Goal: Transaction & Acquisition: Purchase product/service

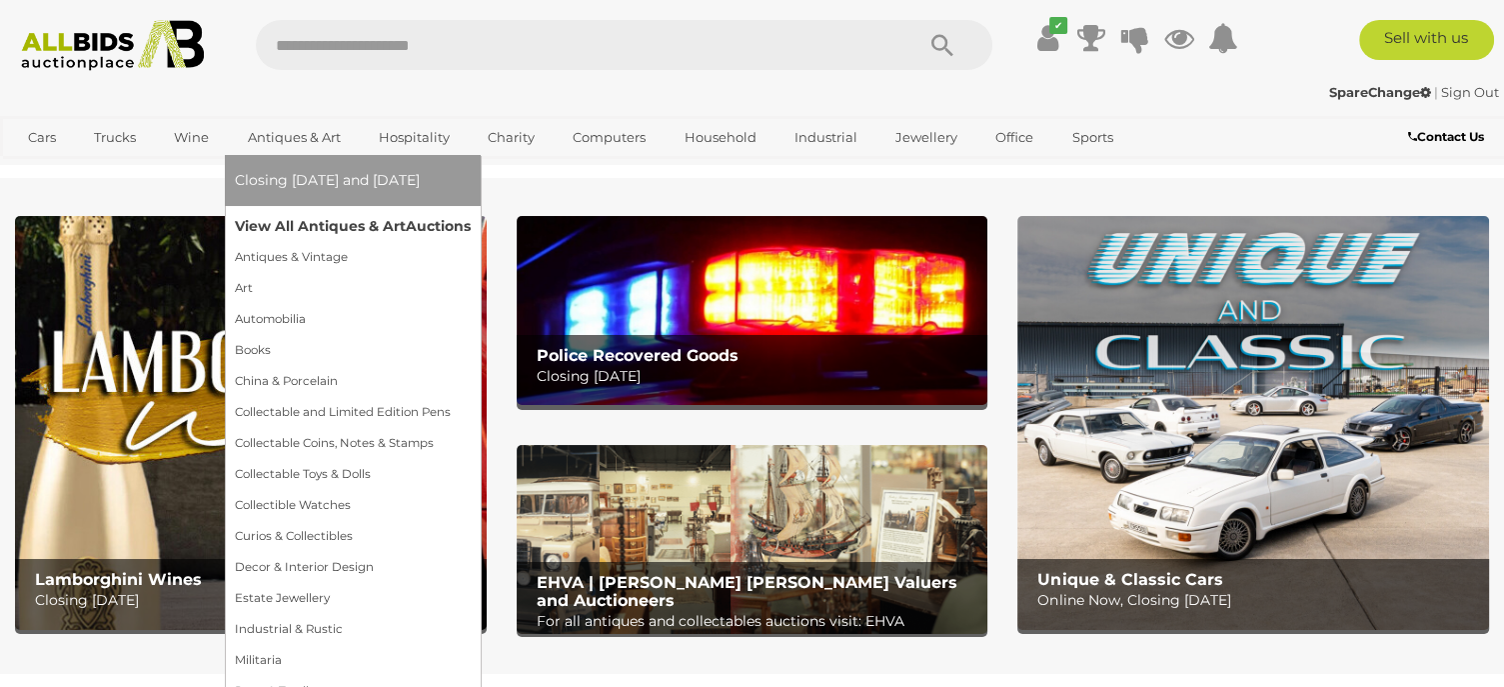
click at [305, 223] on link "View All Antiques & Art Auctions" at bounding box center [353, 226] width 236 height 31
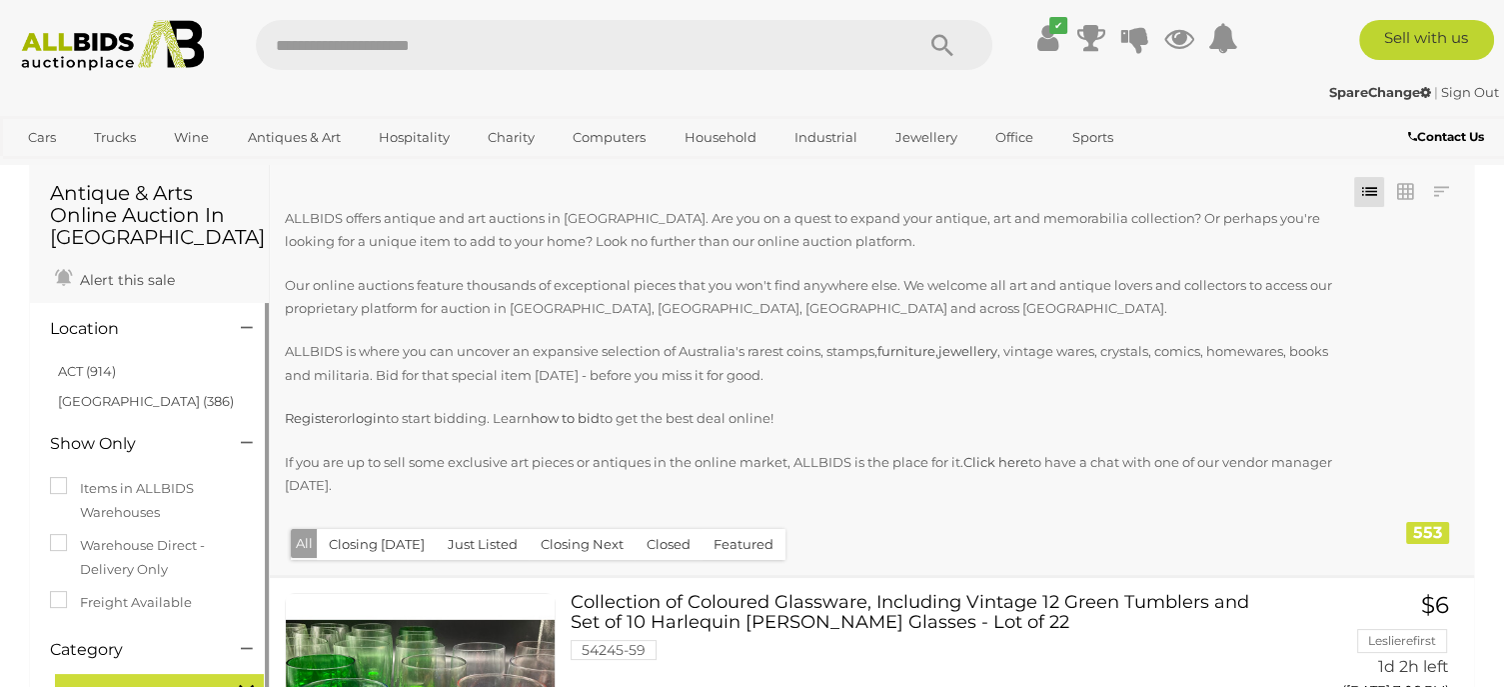
scroll to position [70, 0]
click at [80, 372] on link "ACT (914)" at bounding box center [87, 372] width 58 height 16
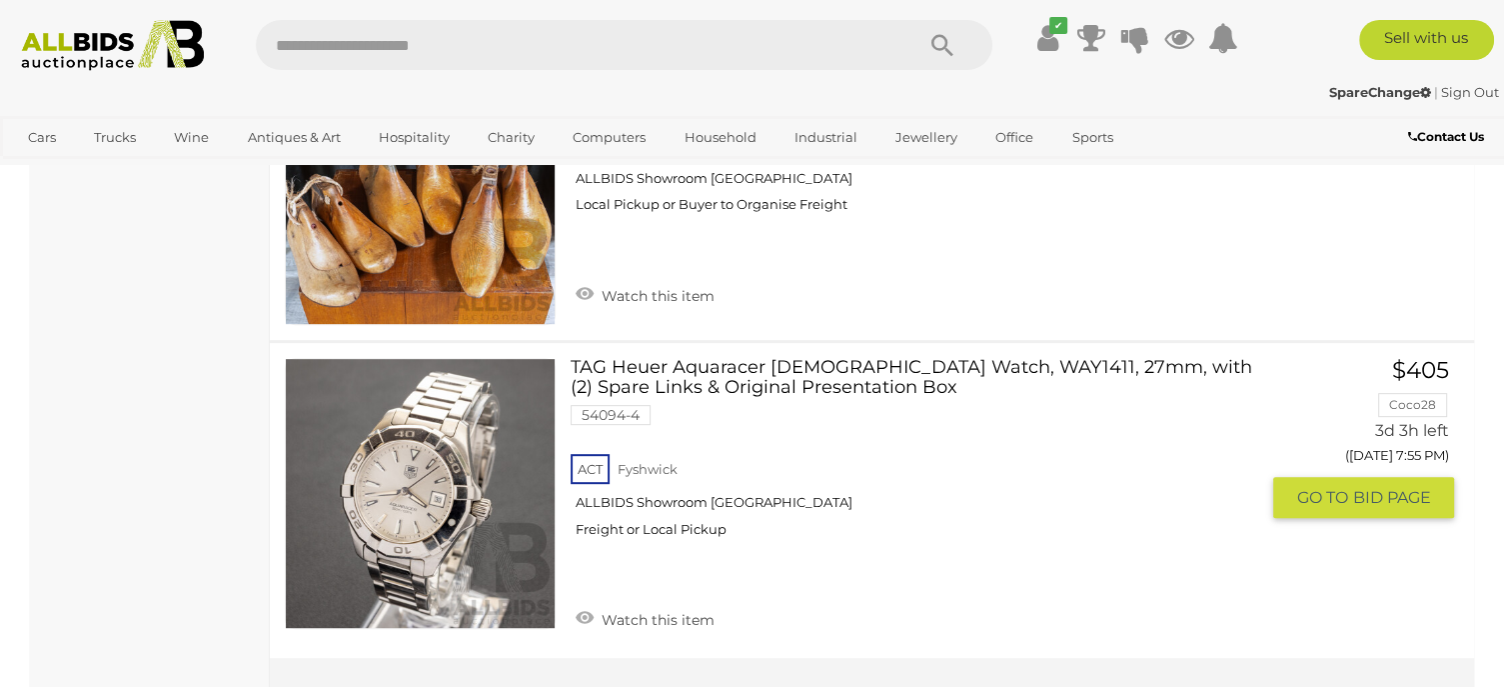
scroll to position [30921, 0]
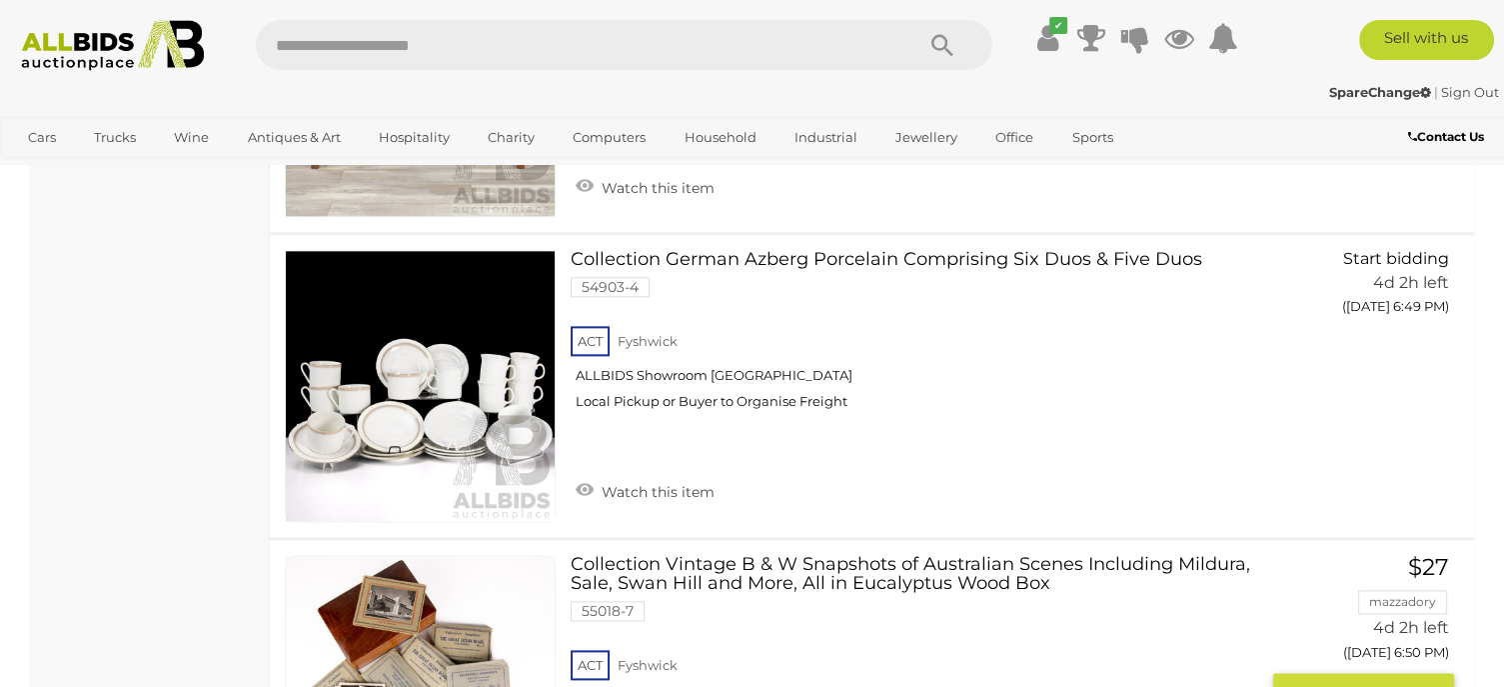
scroll to position [17347, 0]
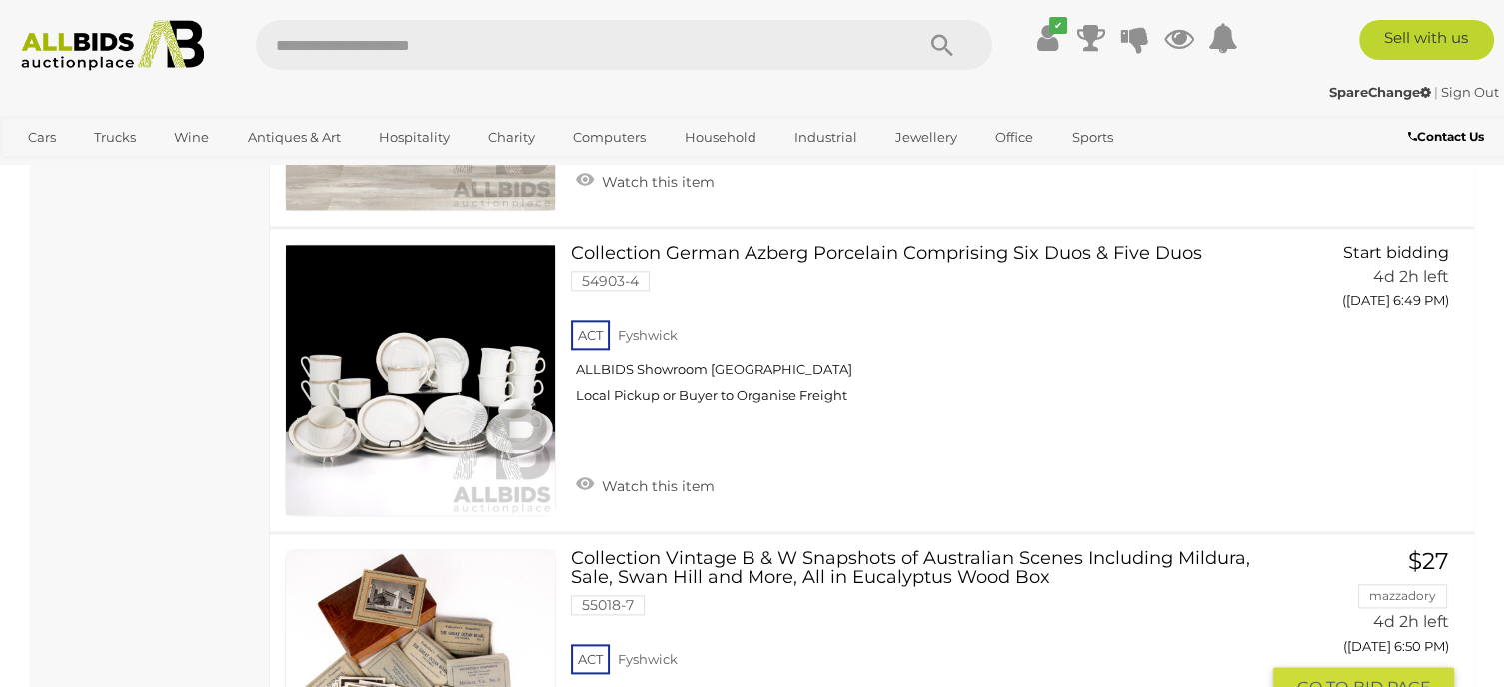
click at [396, 549] on link at bounding box center [420, 684] width 271 height 271
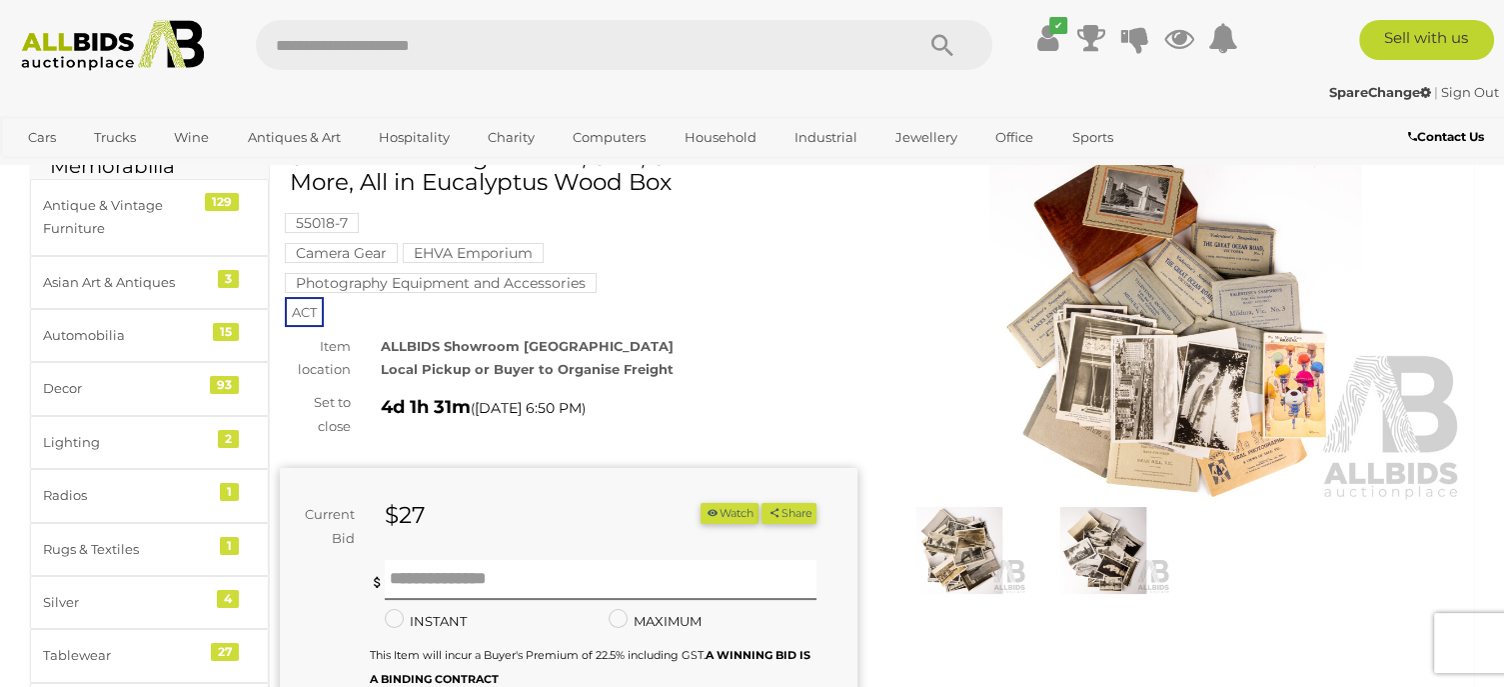
scroll to position [115, 0]
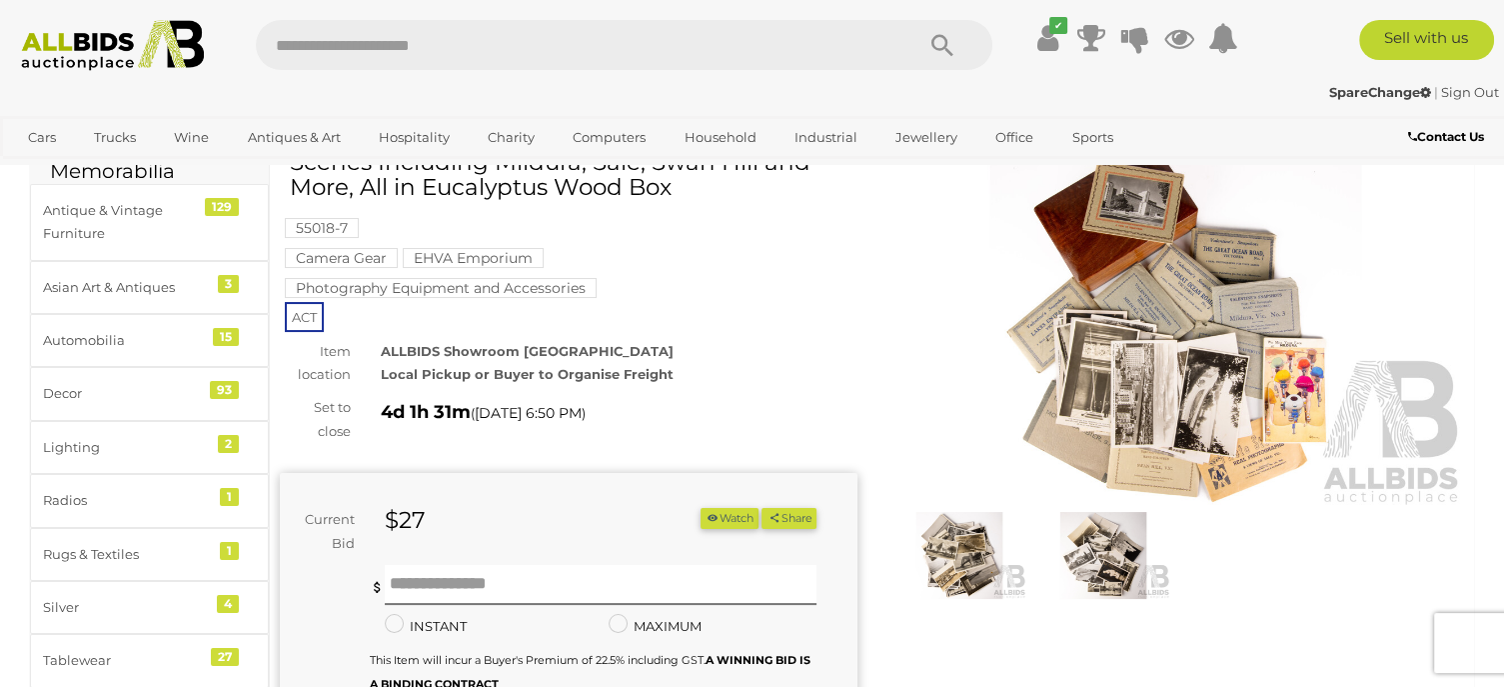
click at [982, 566] on img at bounding box center [959, 555] width 134 height 87
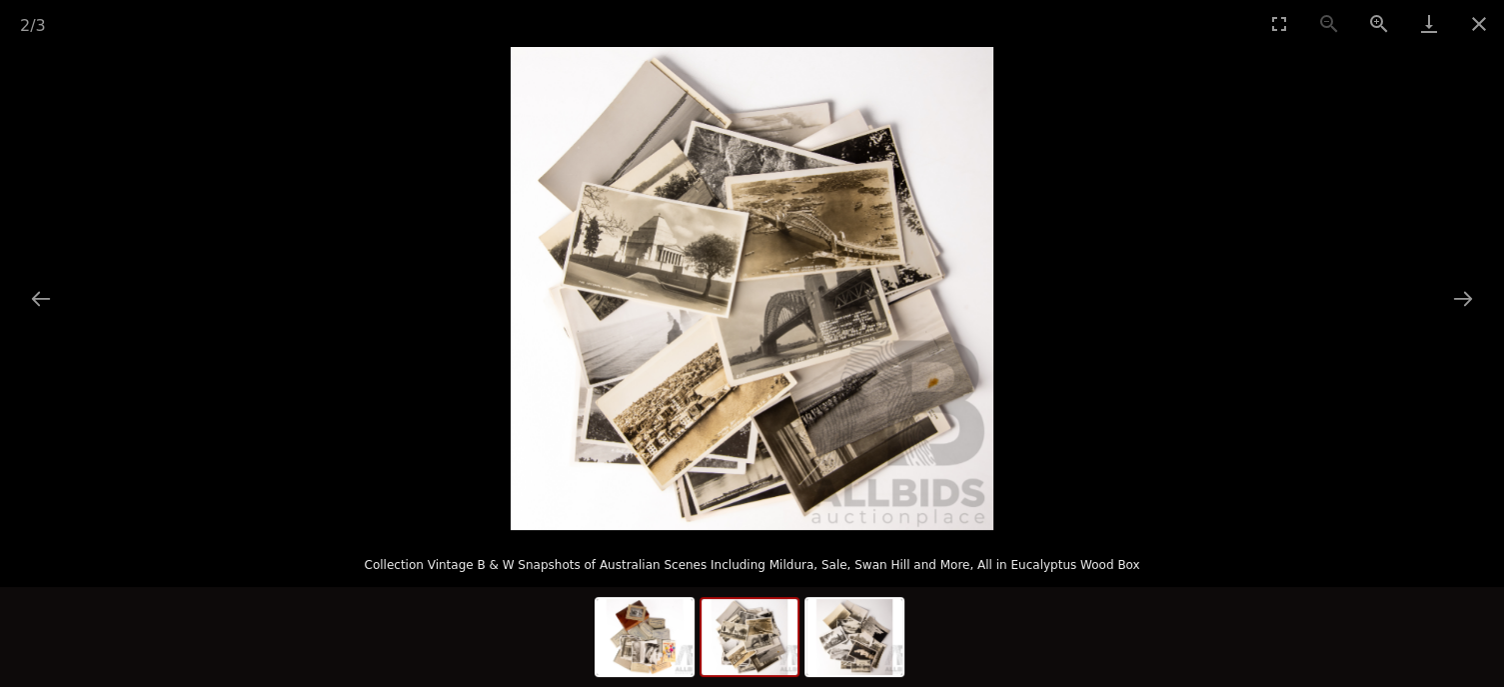
click at [741, 643] on img at bounding box center [750, 637] width 96 height 76
click at [764, 631] on img at bounding box center [750, 637] width 96 height 76
click at [867, 628] on img at bounding box center [855, 637] width 96 height 76
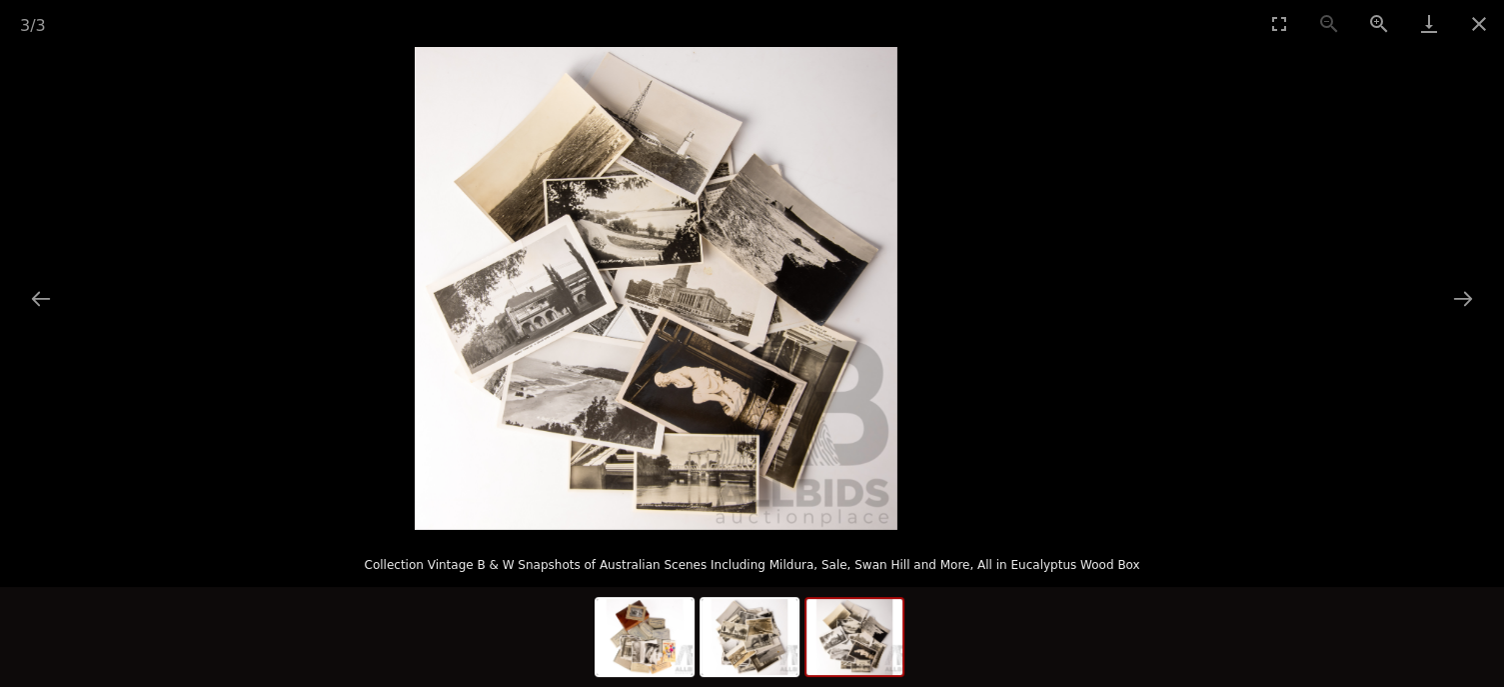
drag, startPoint x: 870, startPoint y: 508, endPoint x: 784, endPoint y: 471, distance: 94.5
click at [784, 471] on img at bounding box center [656, 288] width 483 height 483
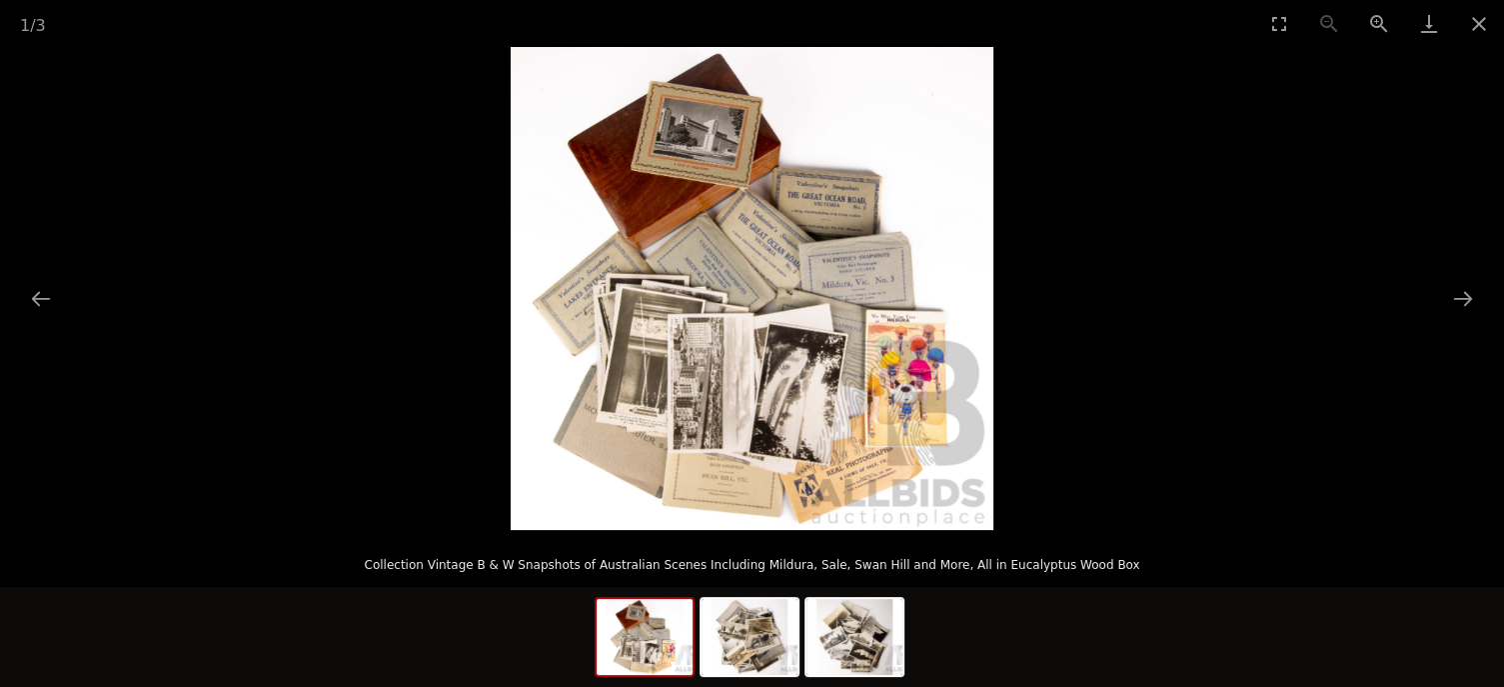
click at [784, 471] on img at bounding box center [752, 288] width 483 height 483
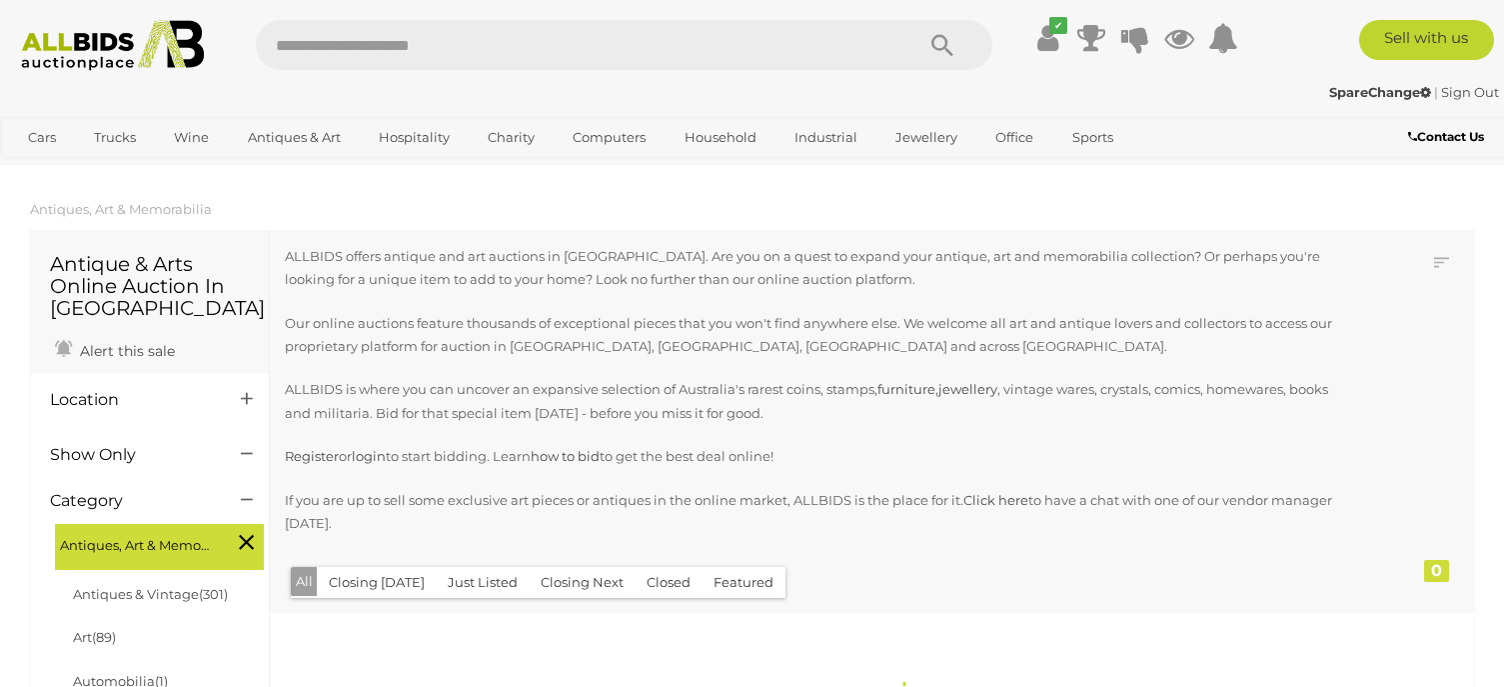
scroll to position [2118, 0]
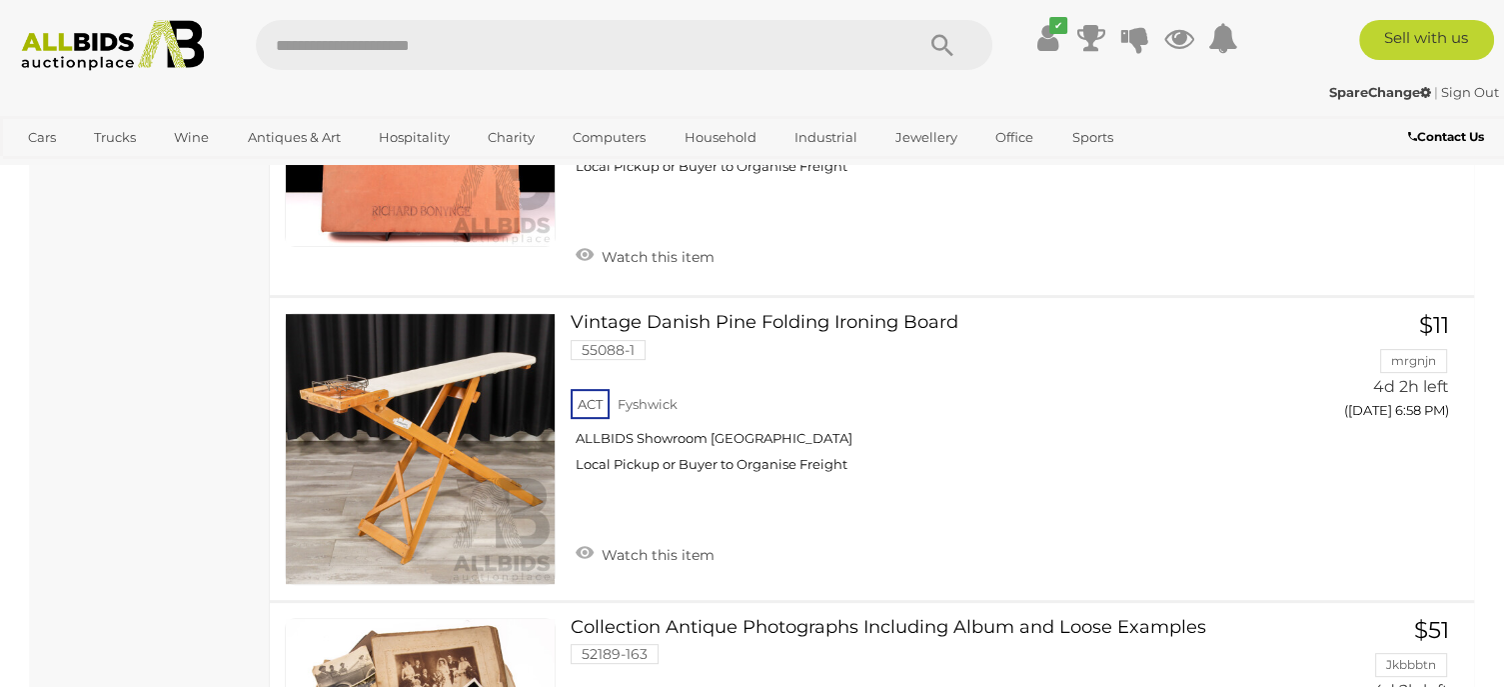
scroll to position [30663, 0]
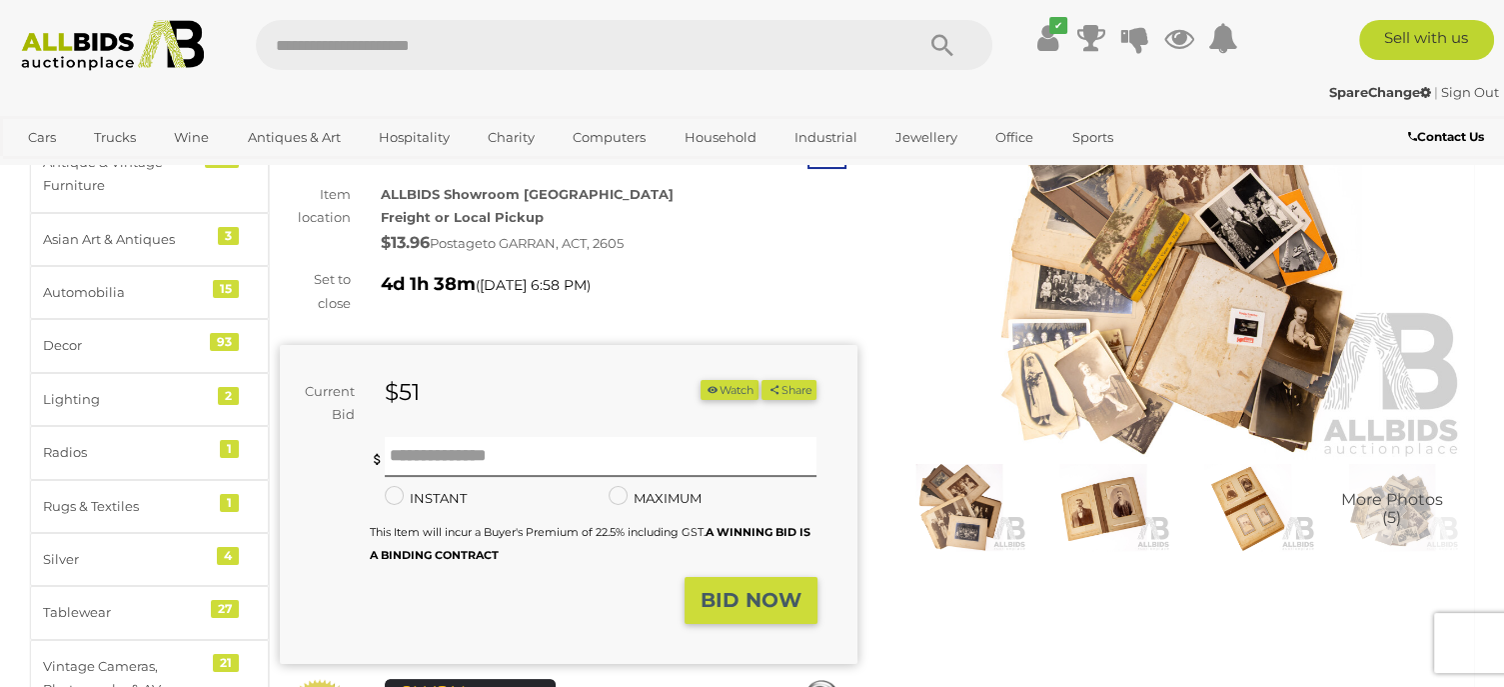
scroll to position [164, 0]
click at [941, 492] on img at bounding box center [959, 506] width 134 height 87
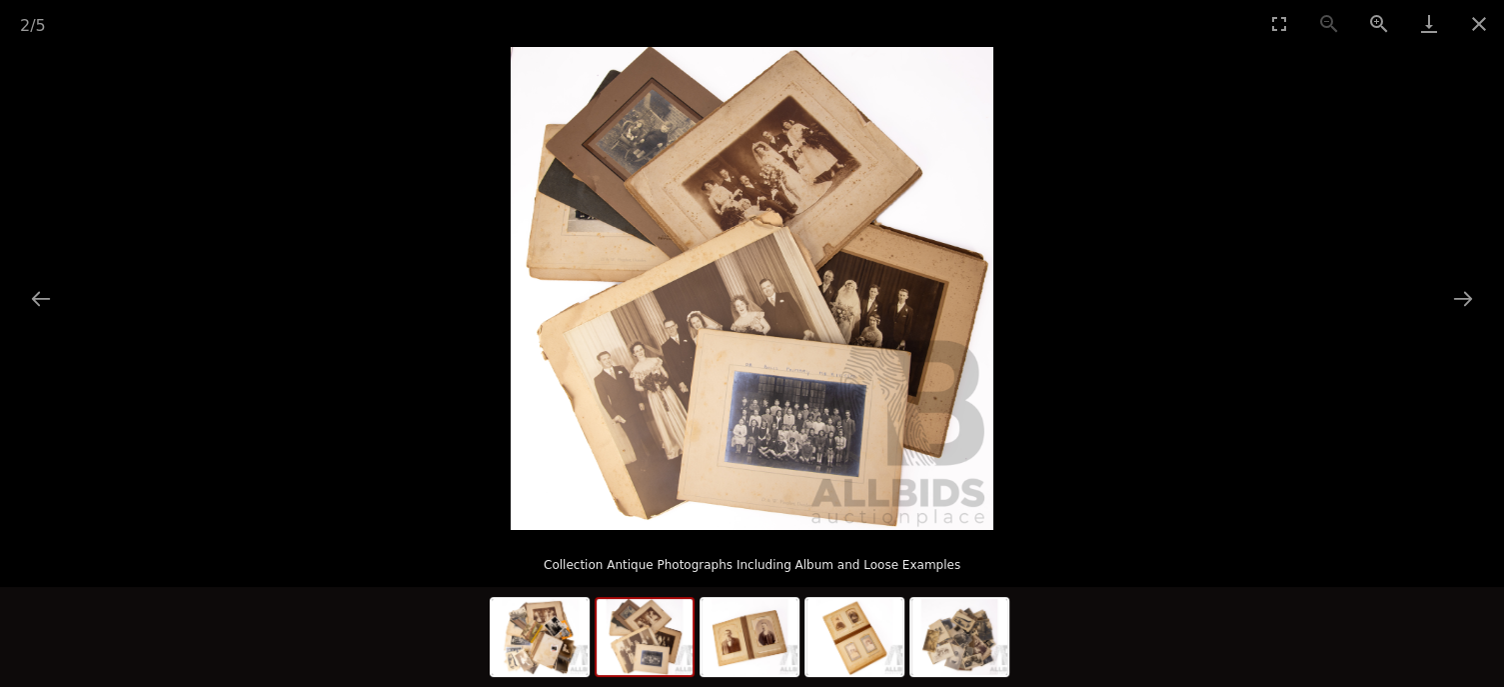
click at [668, 607] on img at bounding box center [645, 637] width 96 height 76
click at [659, 640] on img at bounding box center [645, 637] width 96 height 76
click at [745, 643] on img at bounding box center [750, 637] width 96 height 76
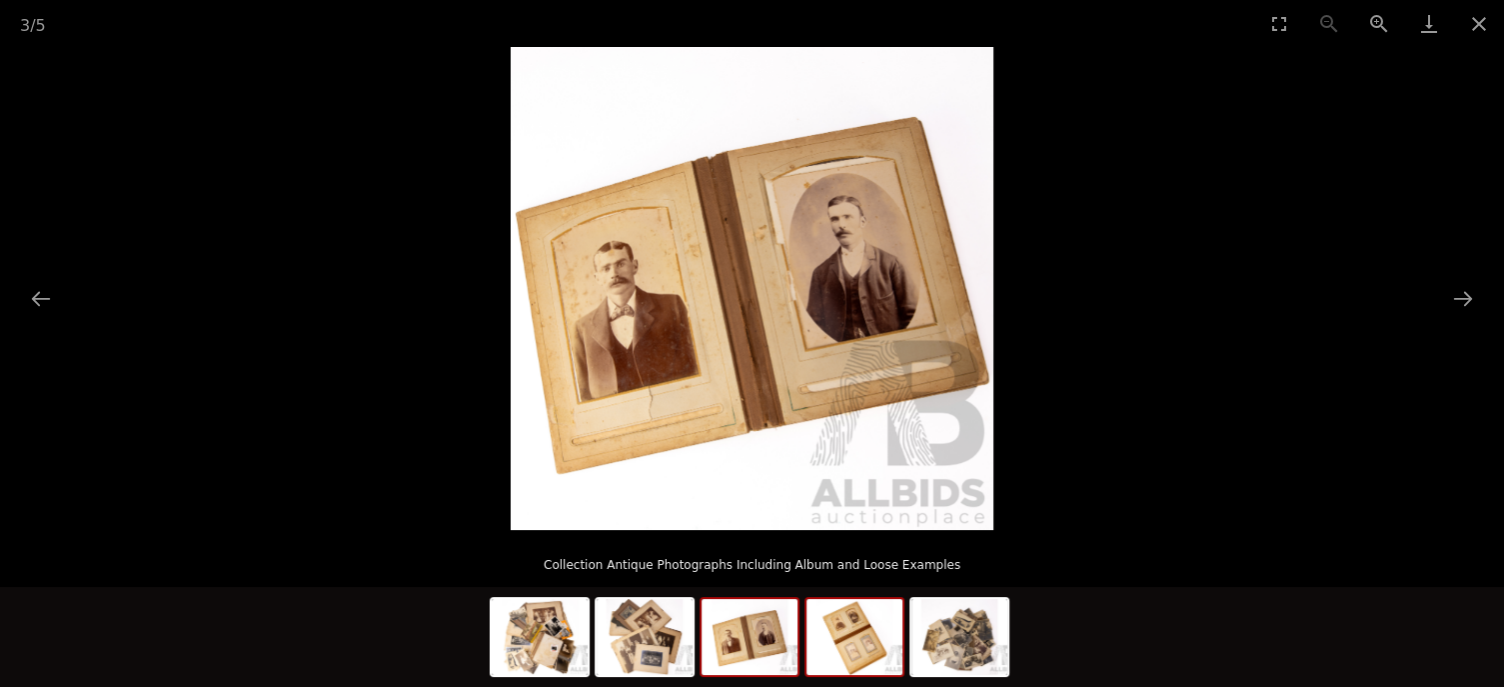
click at [844, 639] on img at bounding box center [855, 637] width 96 height 76
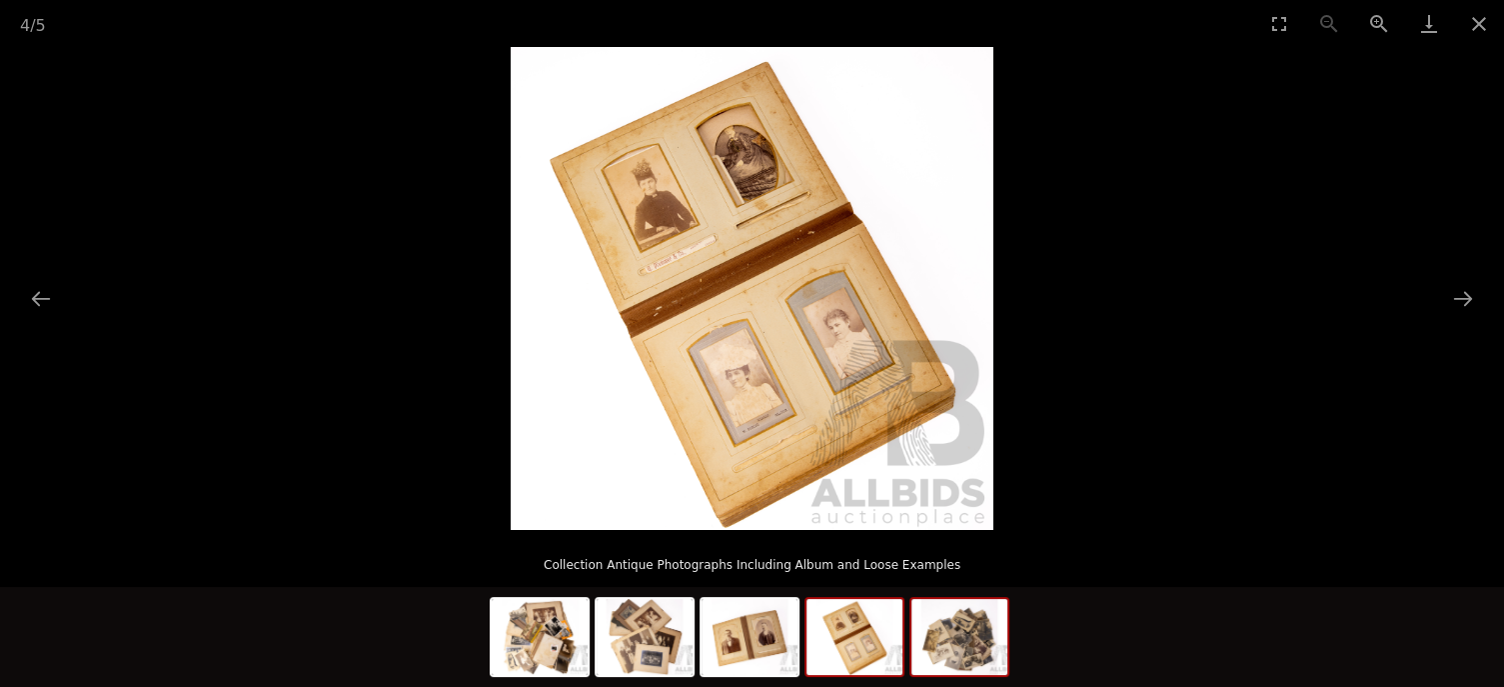
click at [949, 634] on img at bounding box center [959, 637] width 96 height 76
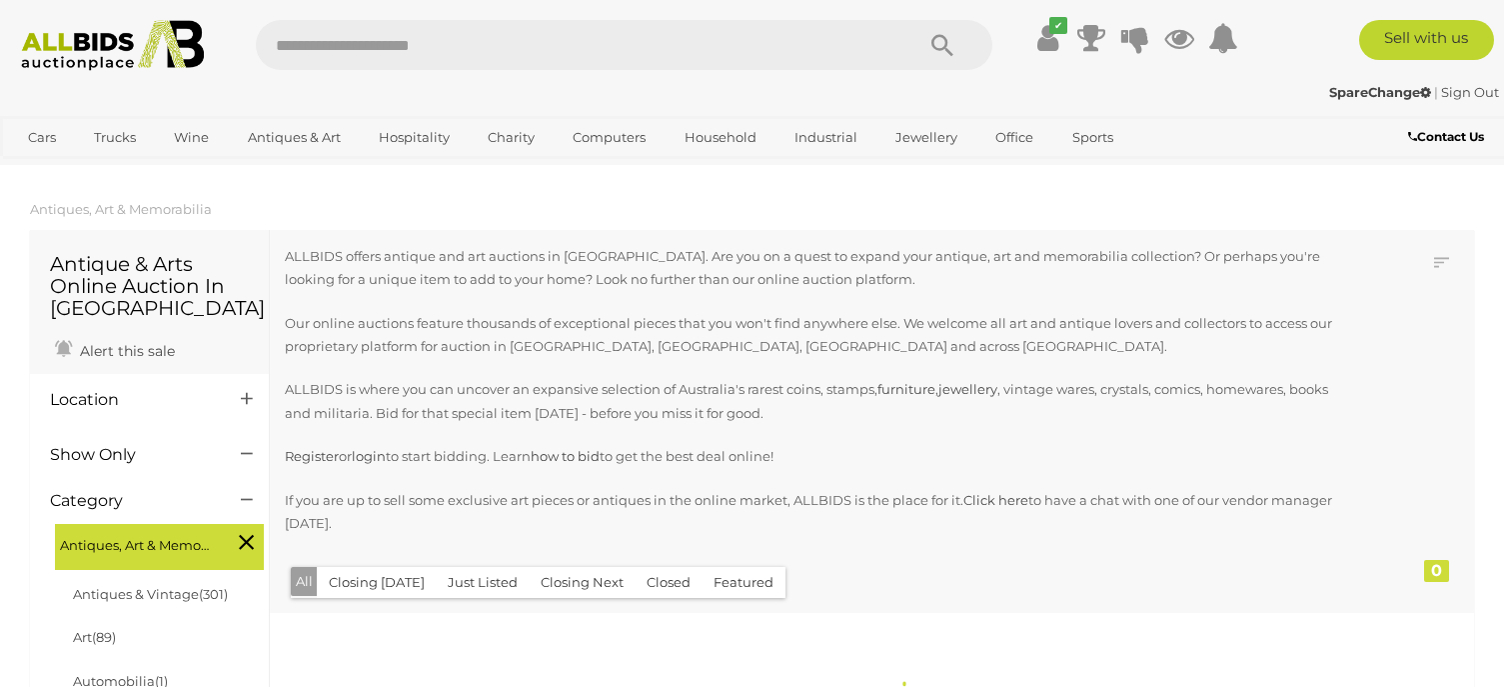
scroll to position [2118, 0]
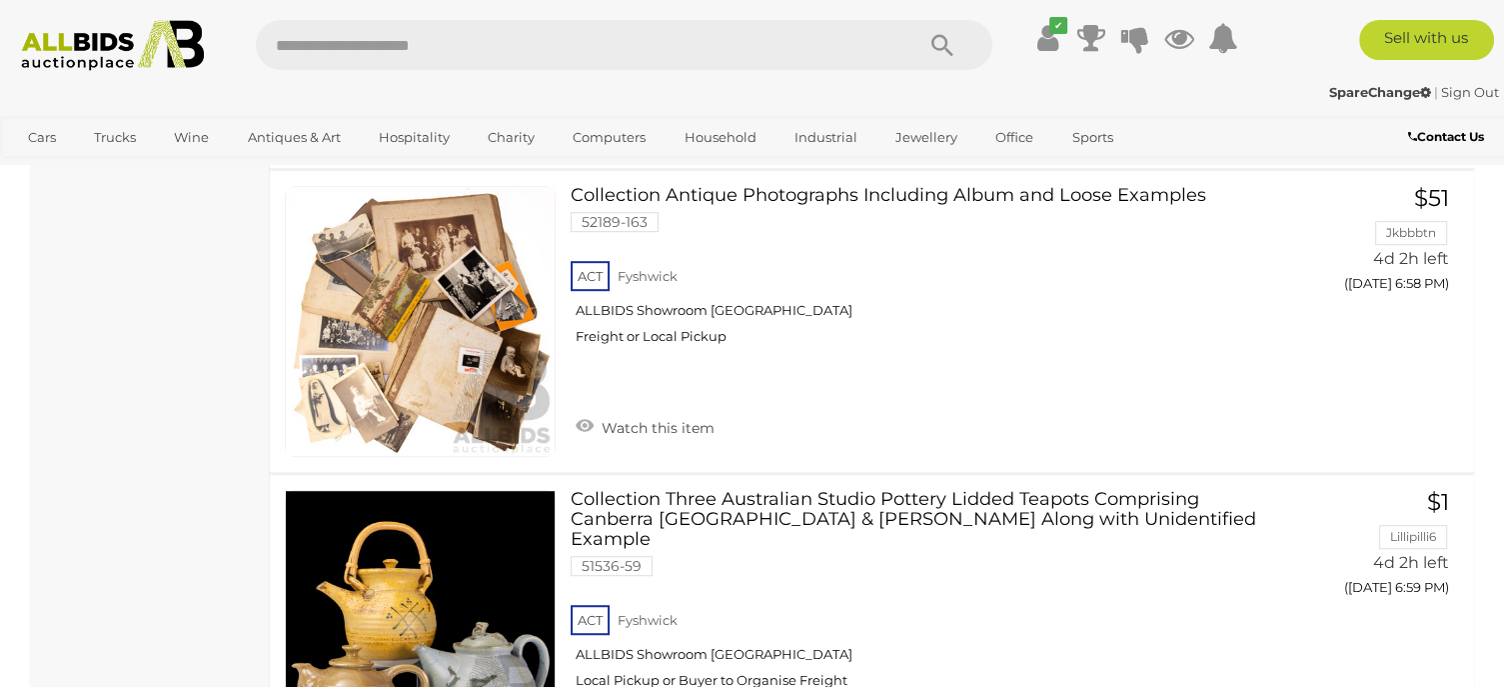
scroll to position [31091, 0]
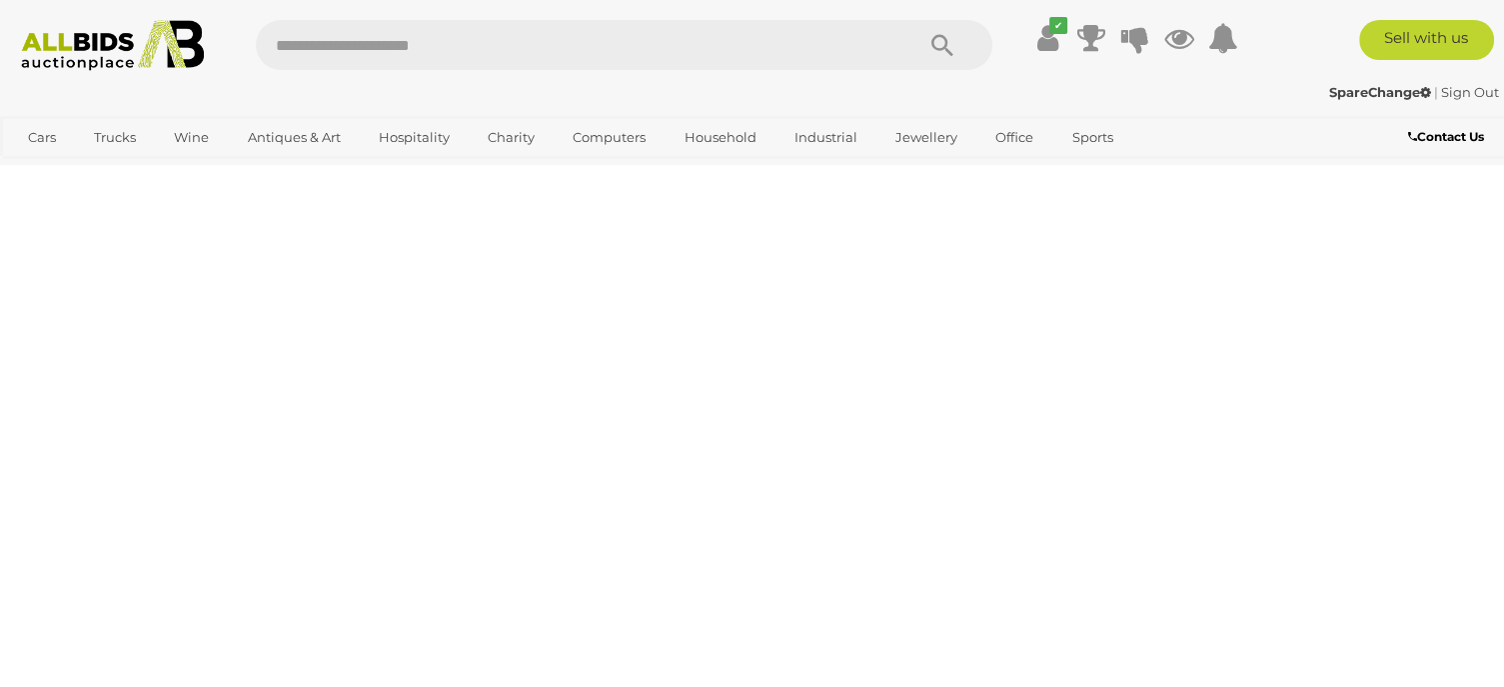
scroll to position [446, 0]
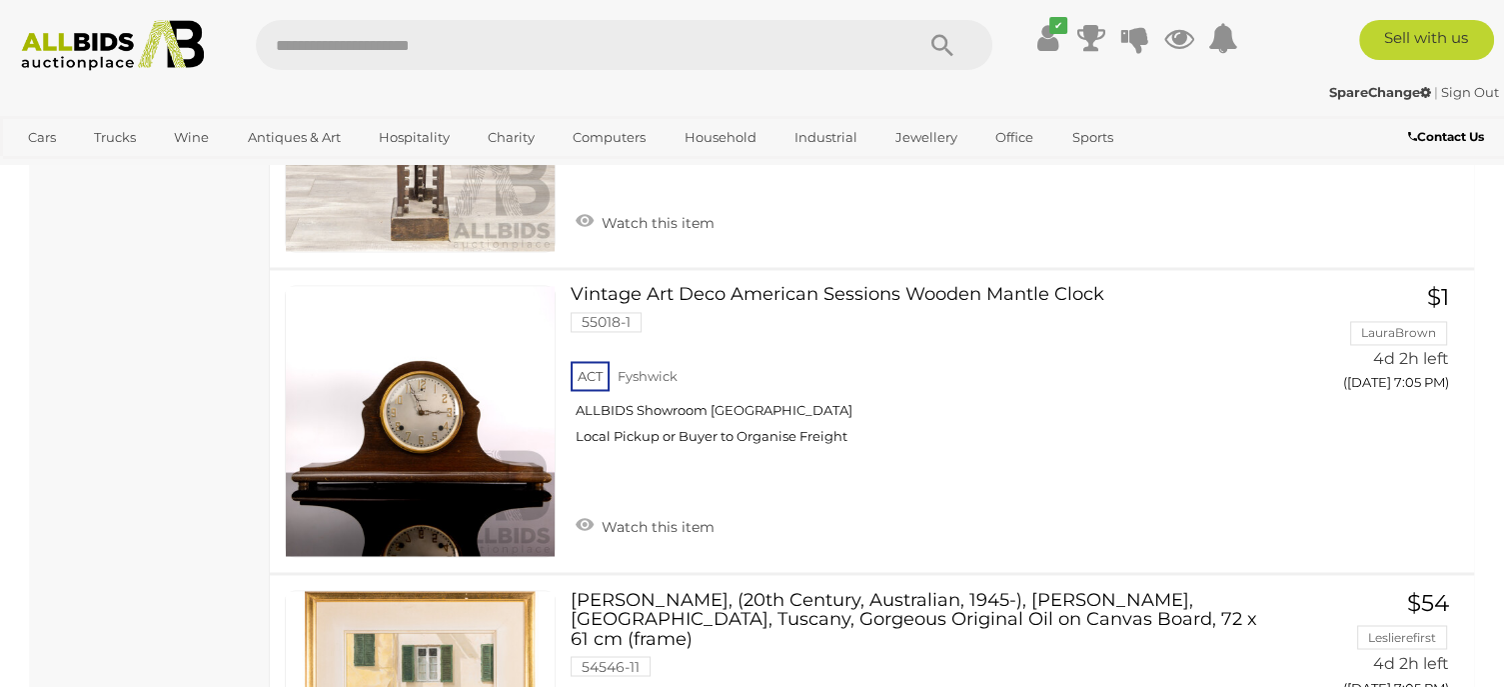
scroll to position [3163, 0]
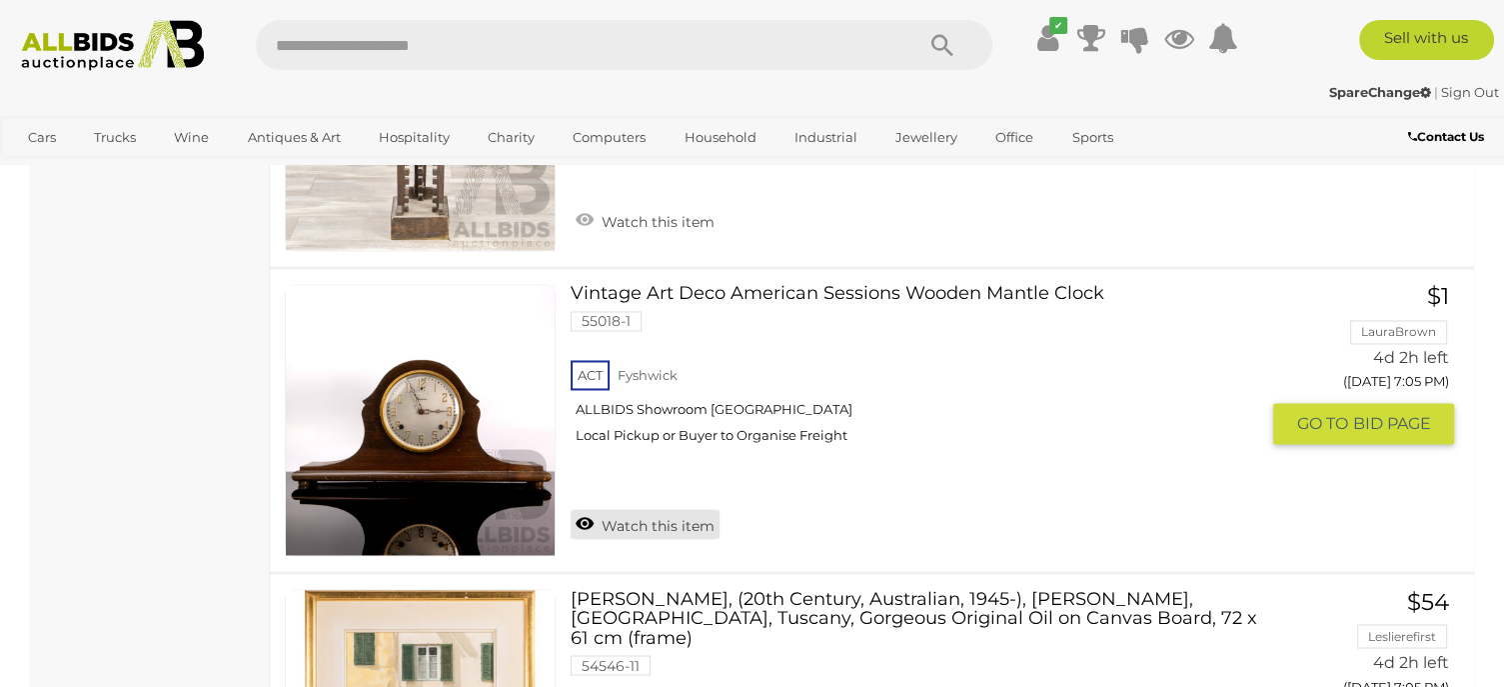
click at [652, 509] on link "Watch this item" at bounding box center [645, 524] width 149 height 30
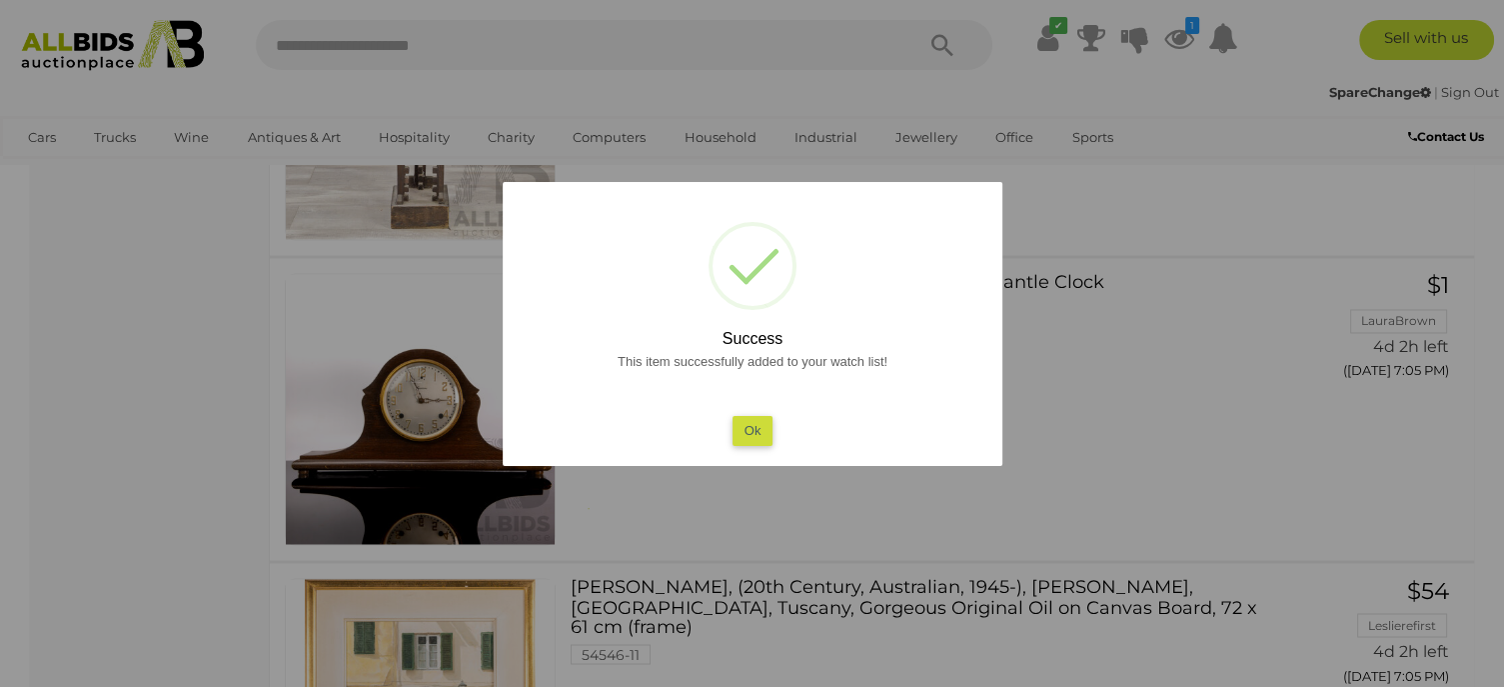
click at [752, 427] on button "Ok" at bounding box center [752, 430] width 41 height 29
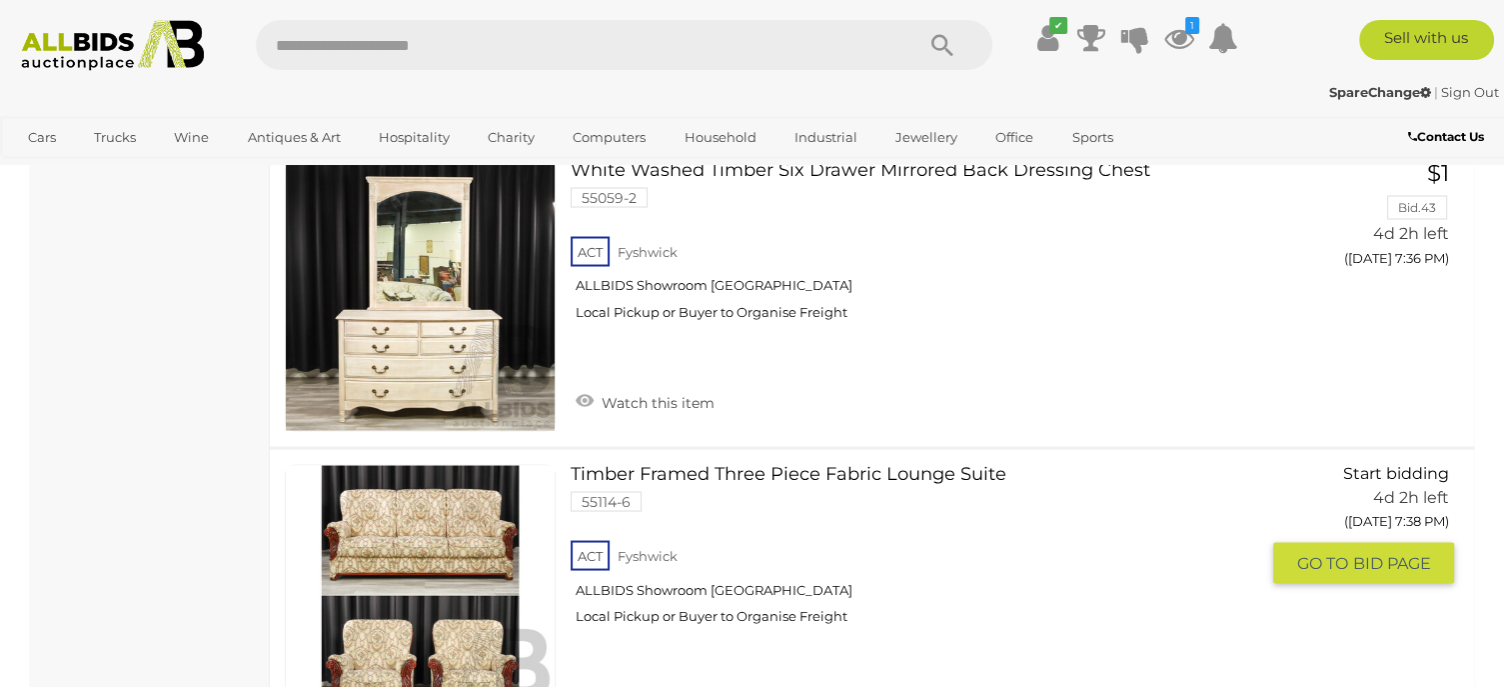
scroll to position [18669, 0]
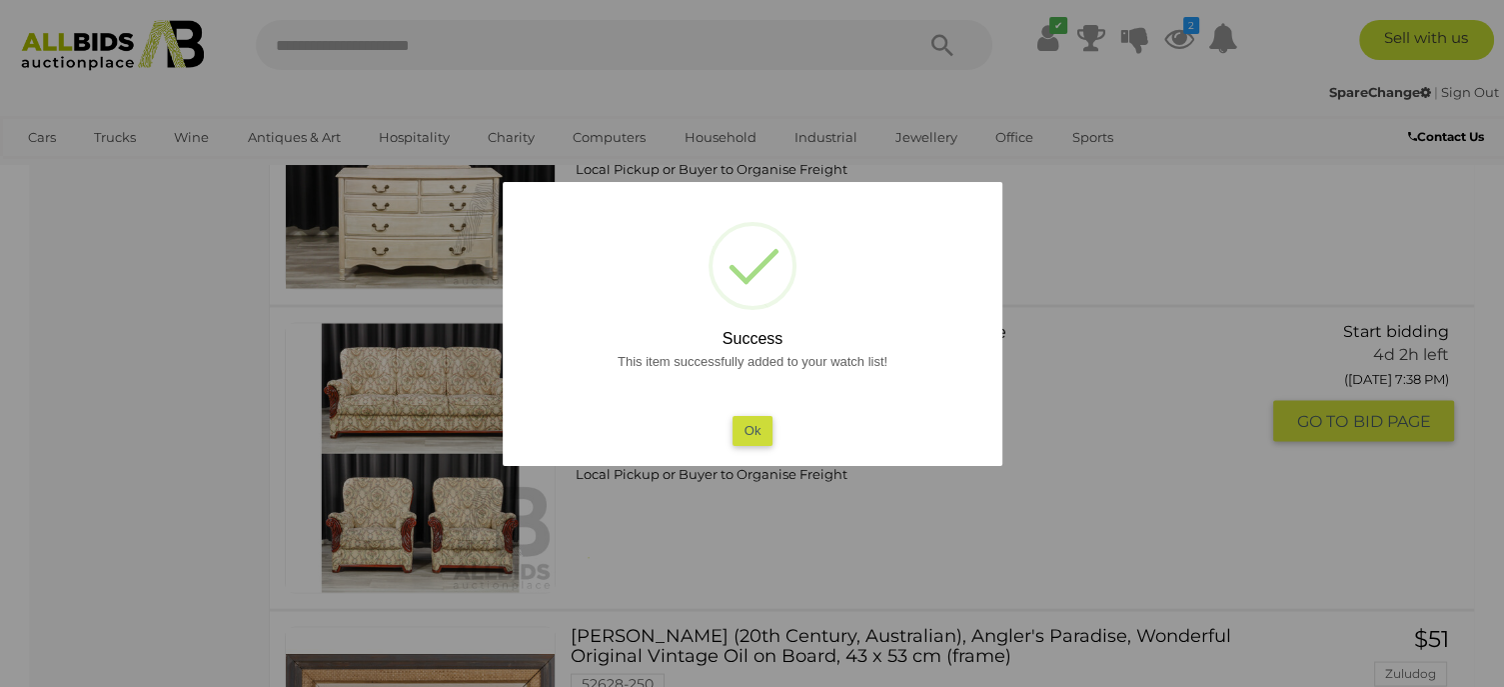
click at [752, 427] on button "Ok" at bounding box center [752, 430] width 41 height 29
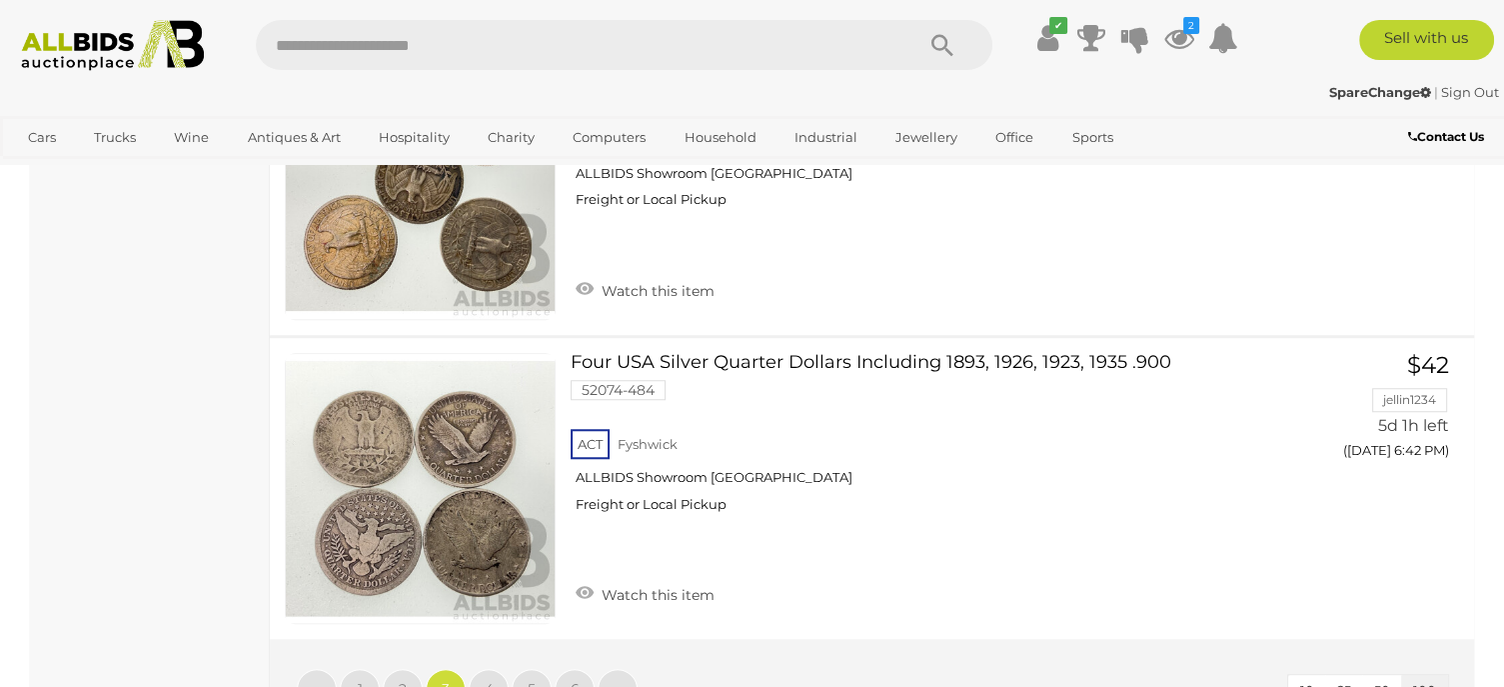
scroll to position [31565, 0]
click at [489, 680] on span "4" at bounding box center [489, 689] width 9 height 18
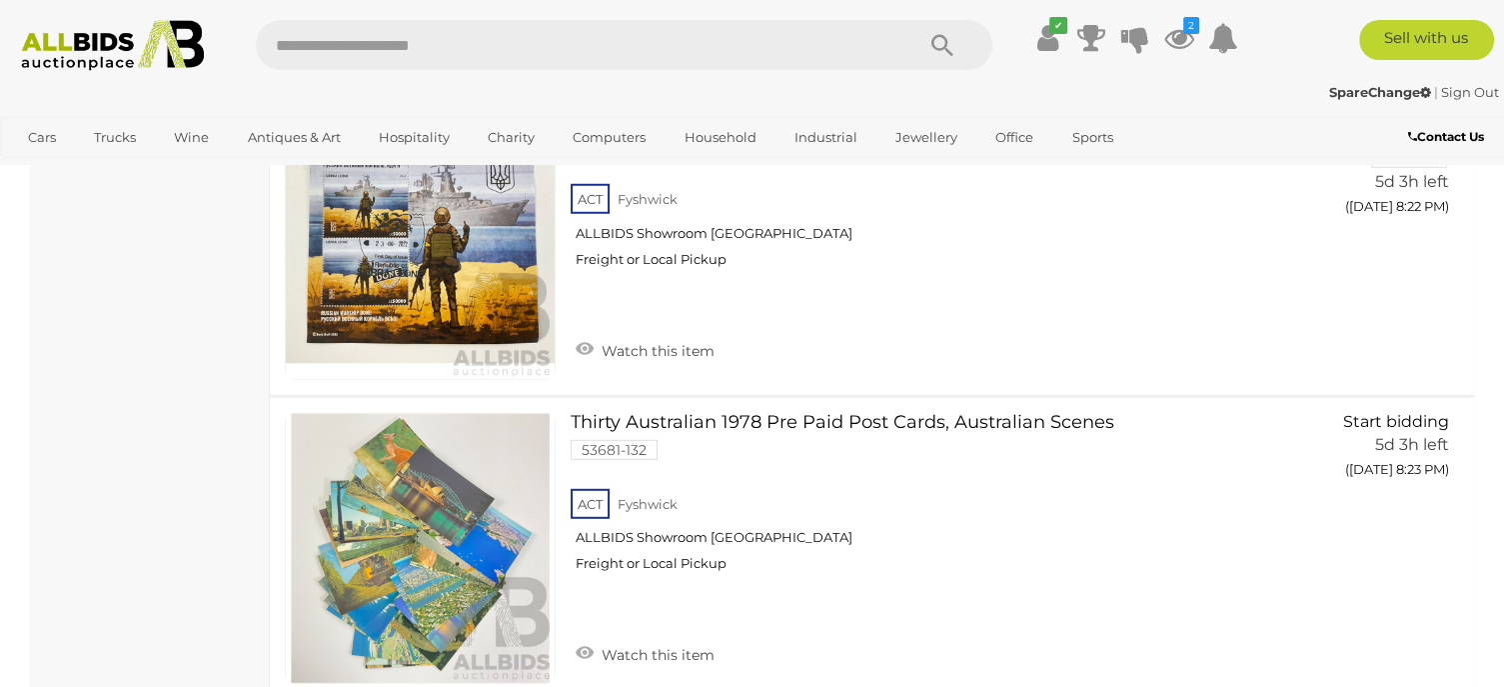
scroll to position [28113, 0]
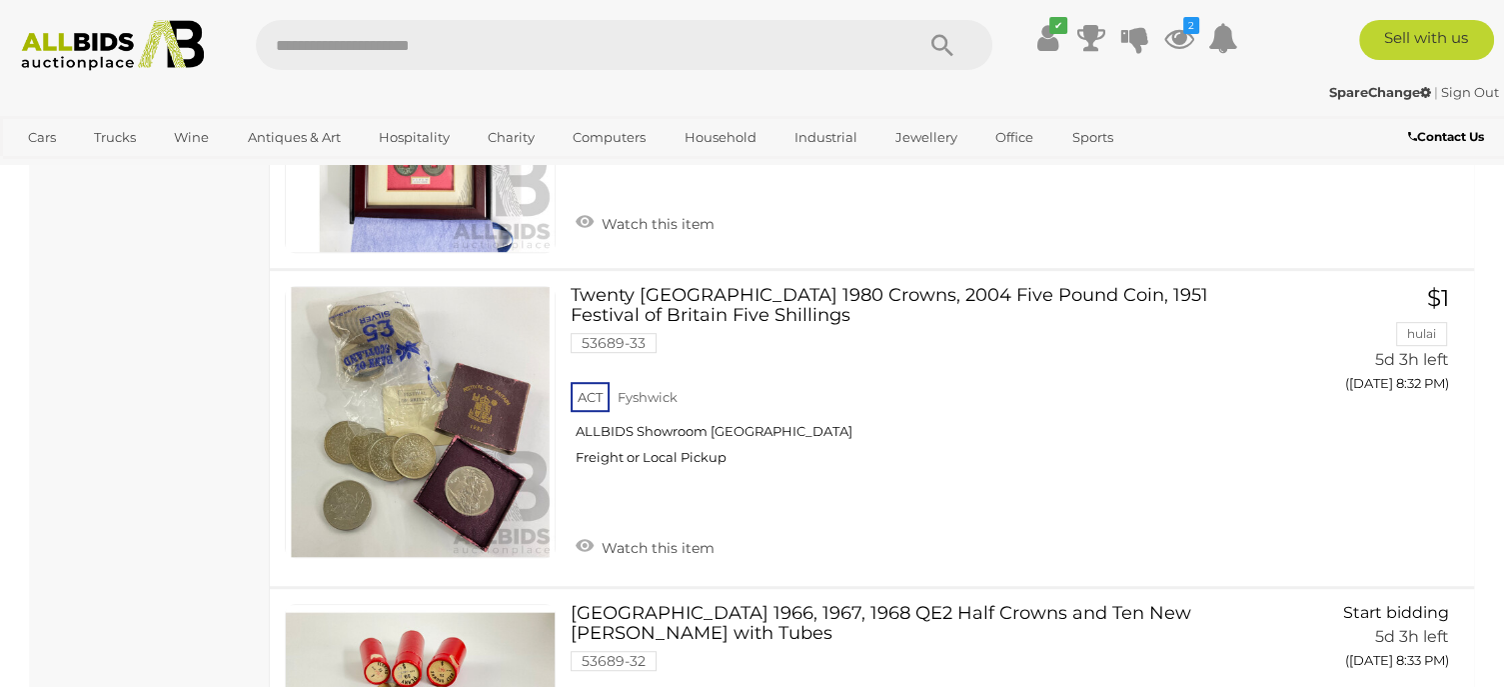
scroll to position [31070, 0]
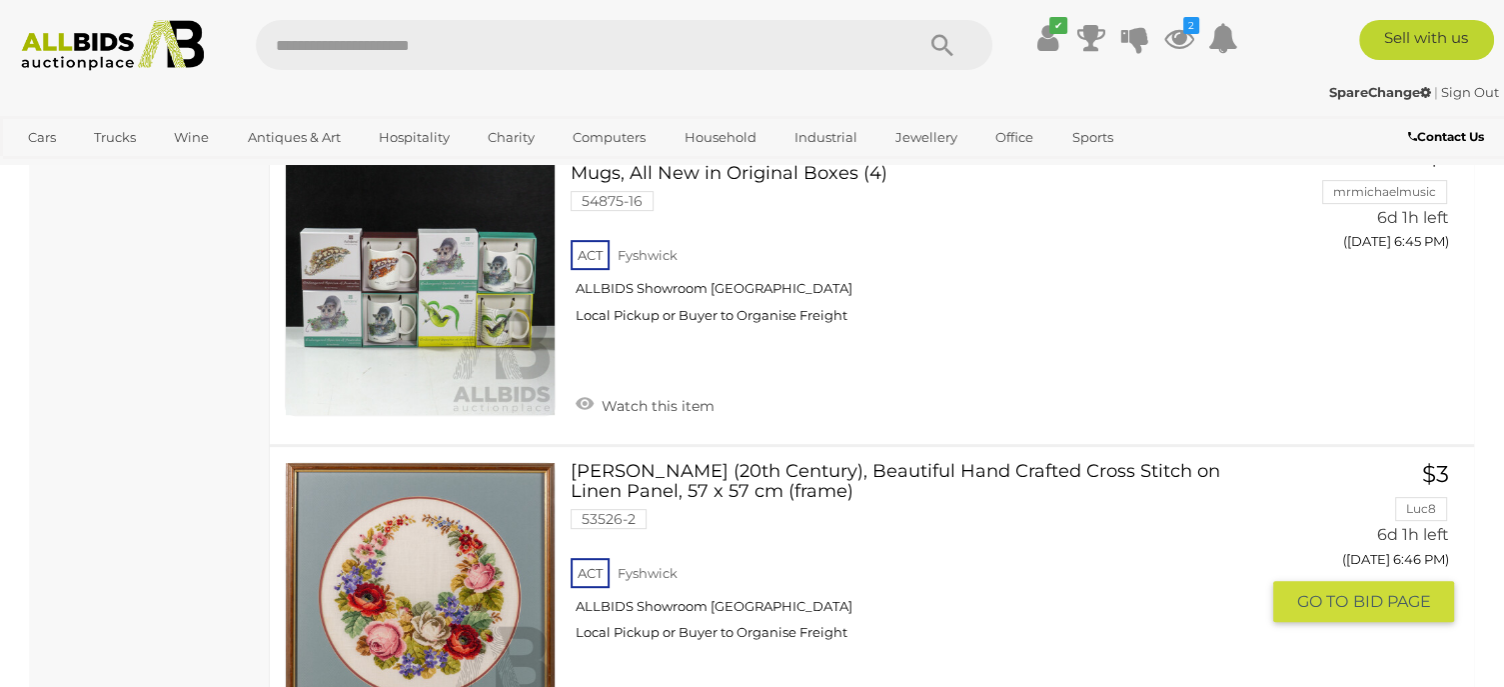
scroll to position [8286, 0]
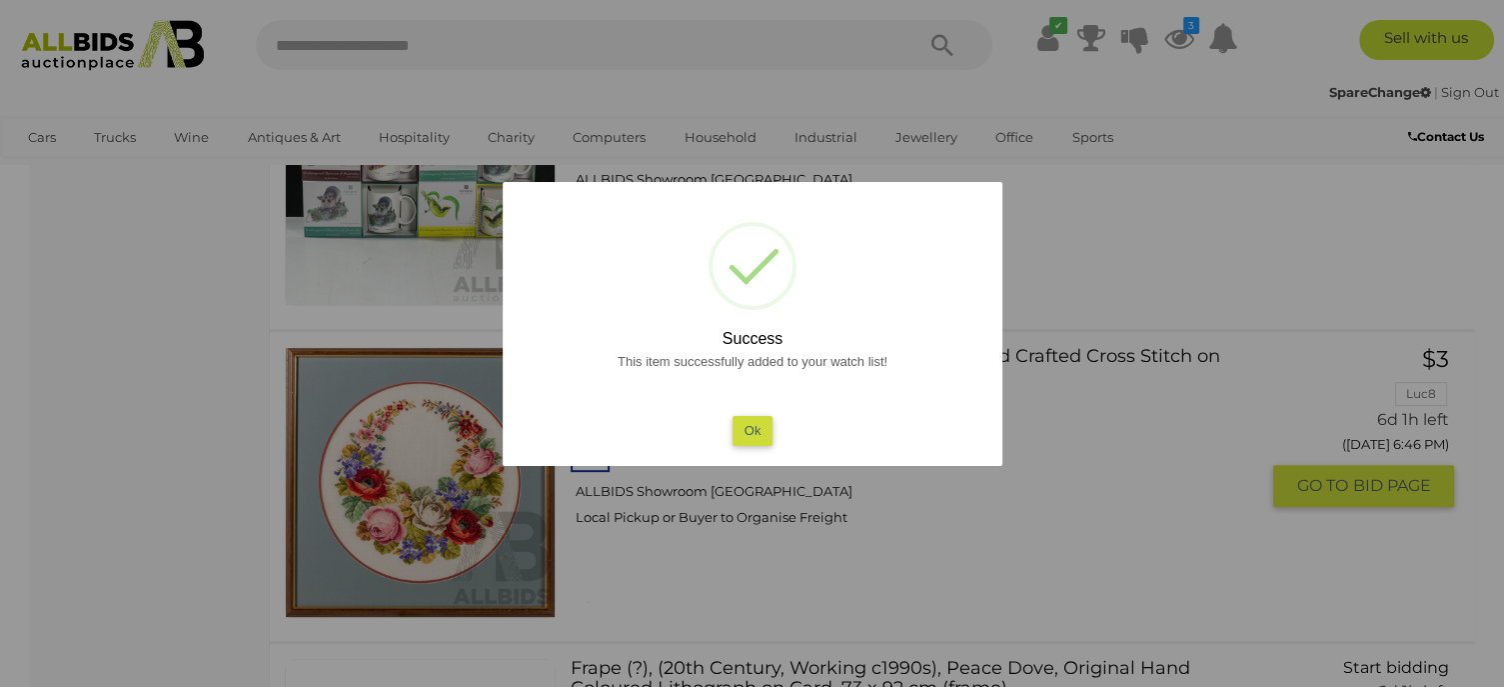
click at [752, 431] on button "Ok" at bounding box center [752, 430] width 41 height 29
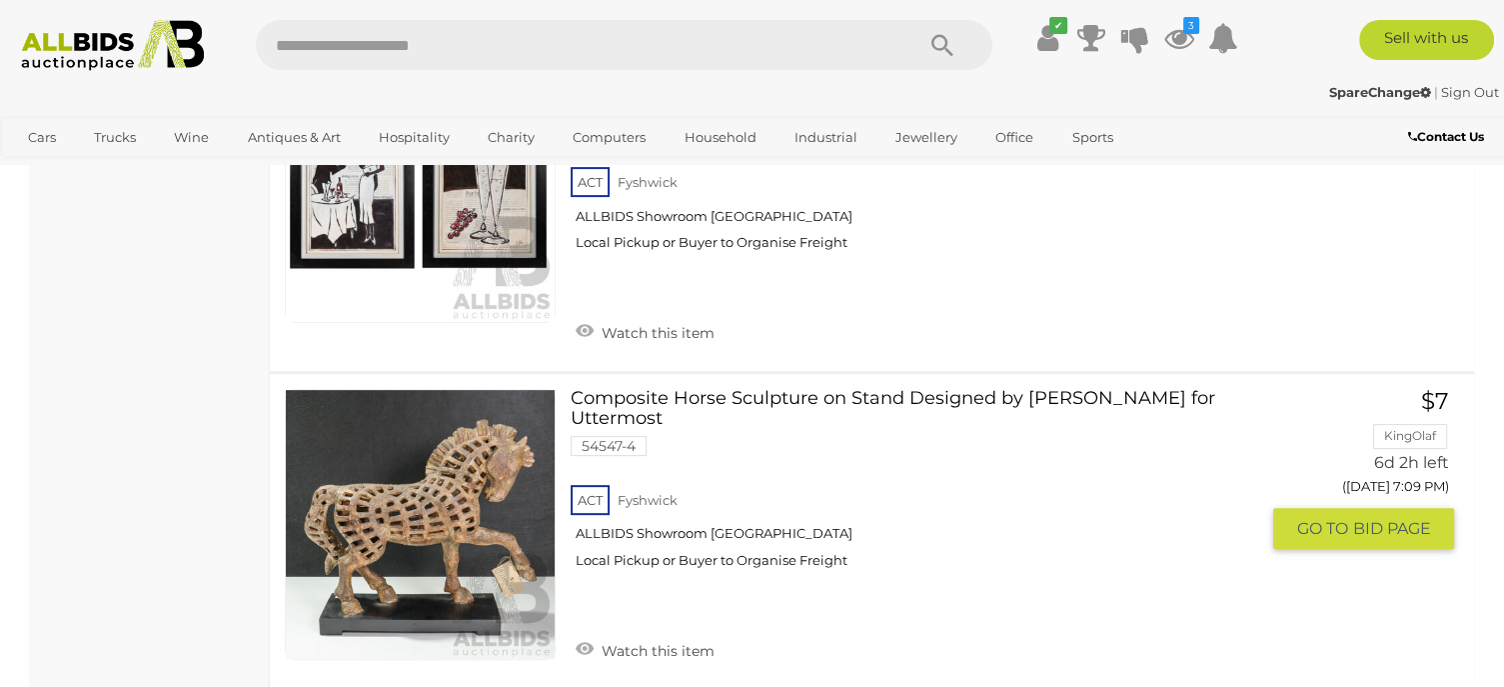
scroll to position [15628, 0]
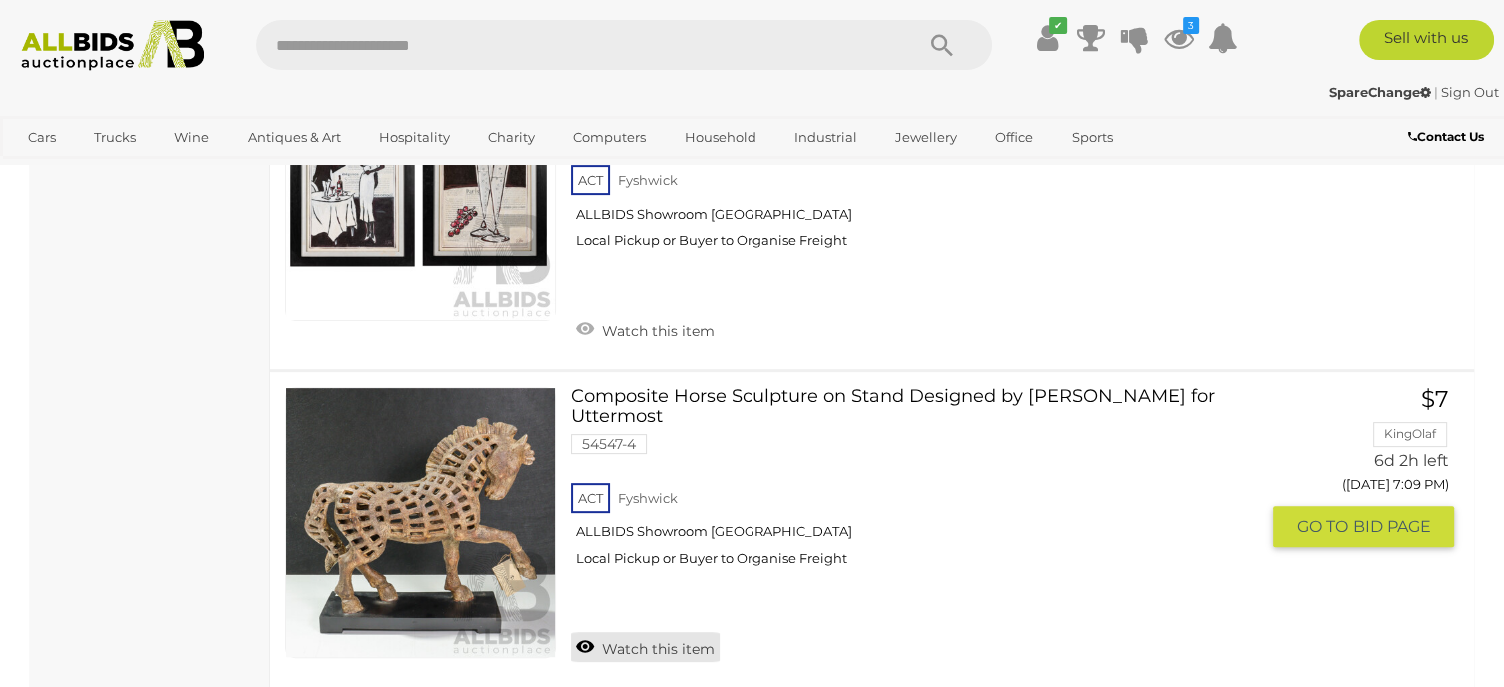
click at [659, 632] on link "Watch this item" at bounding box center [645, 647] width 149 height 30
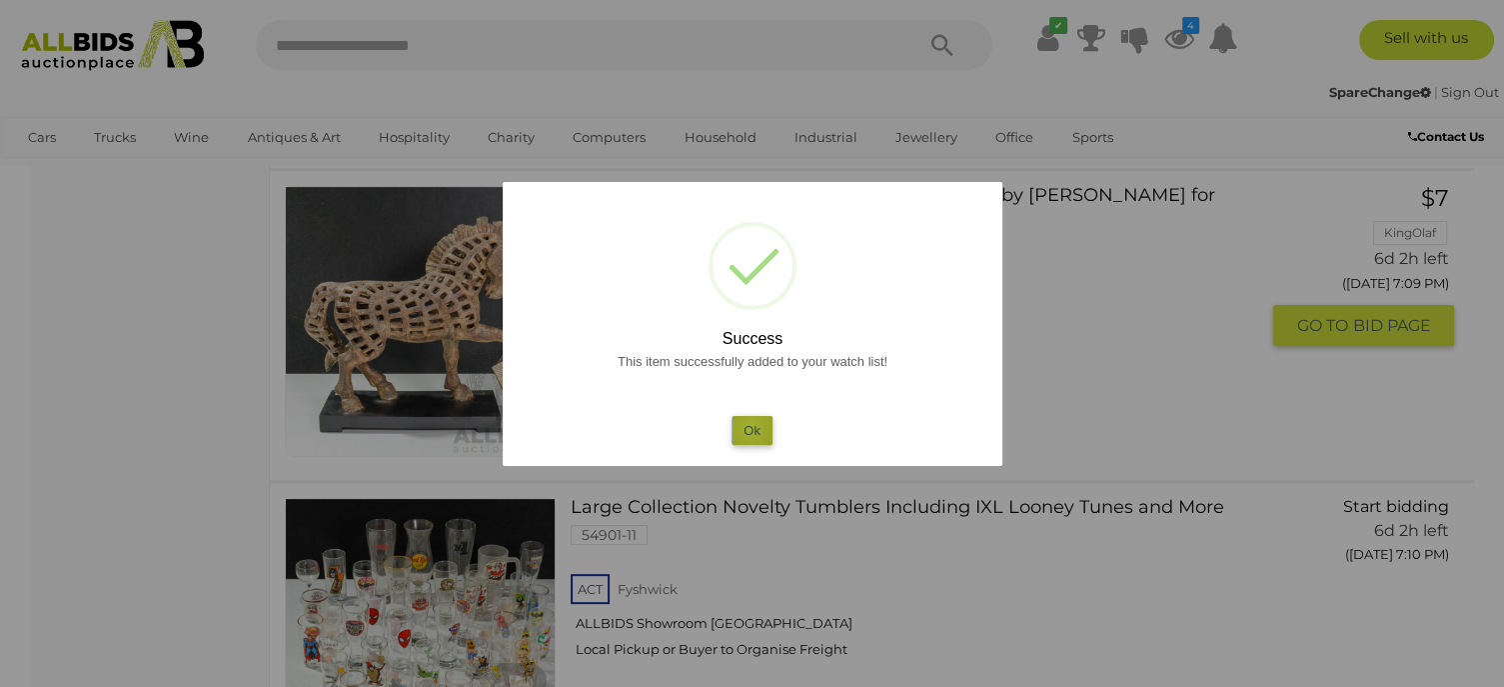
click at [751, 429] on button "Ok" at bounding box center [752, 430] width 41 height 29
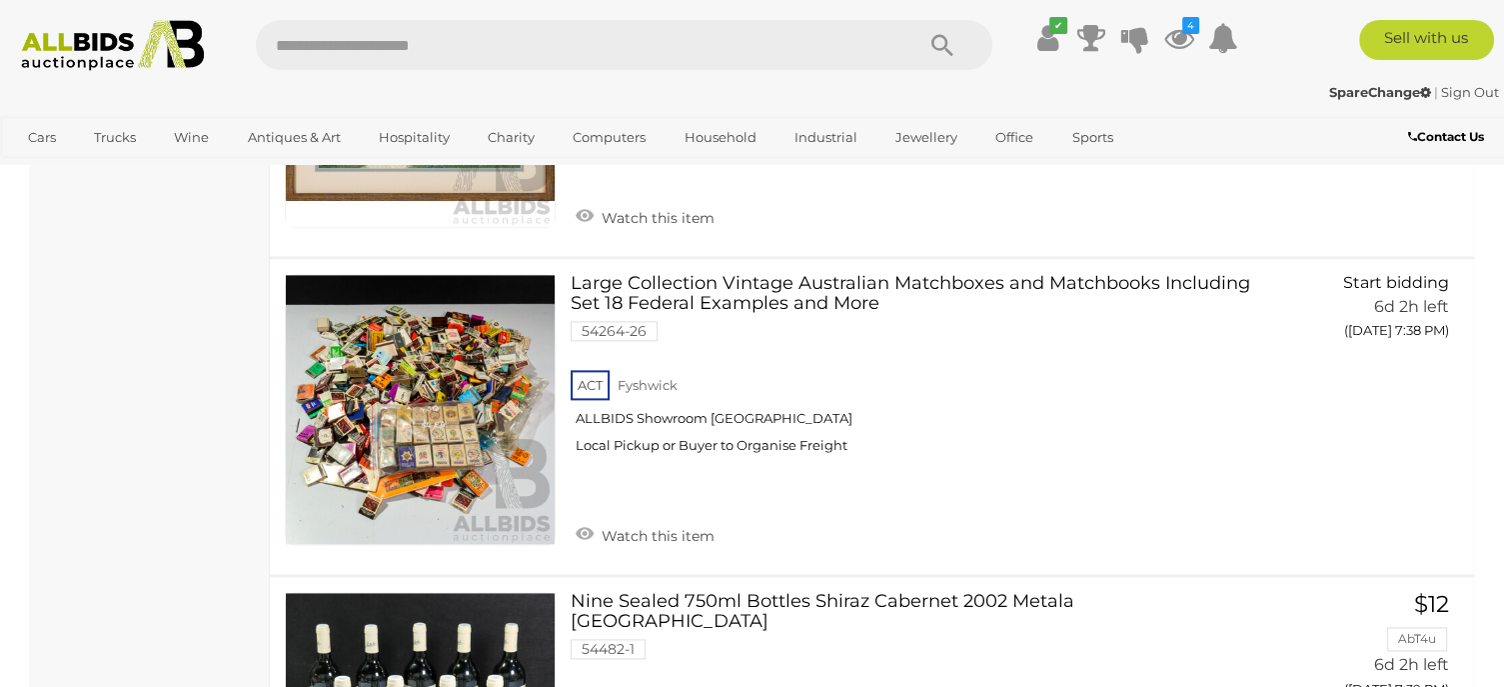
scroll to position [24949, 0]
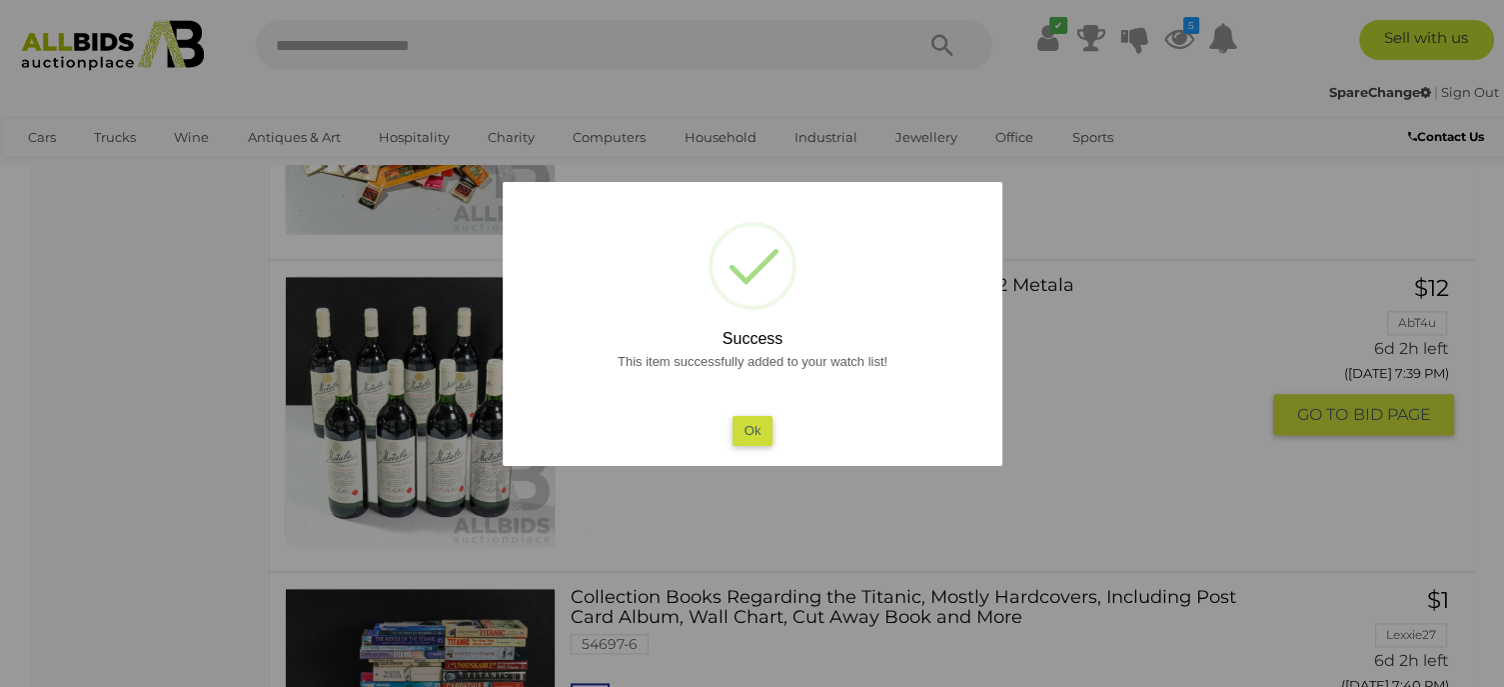
click at [734, 424] on button "Ok" at bounding box center [752, 430] width 41 height 29
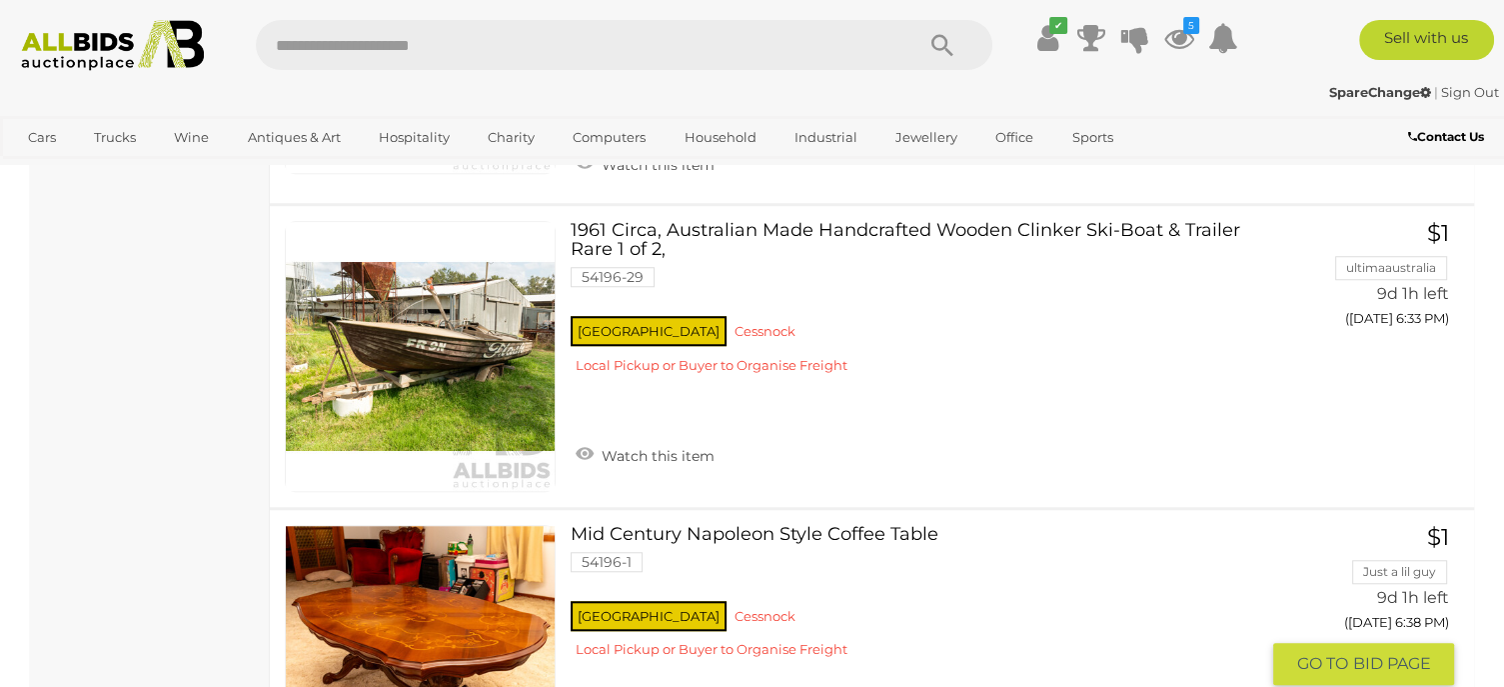
scroll to position [31629, 0]
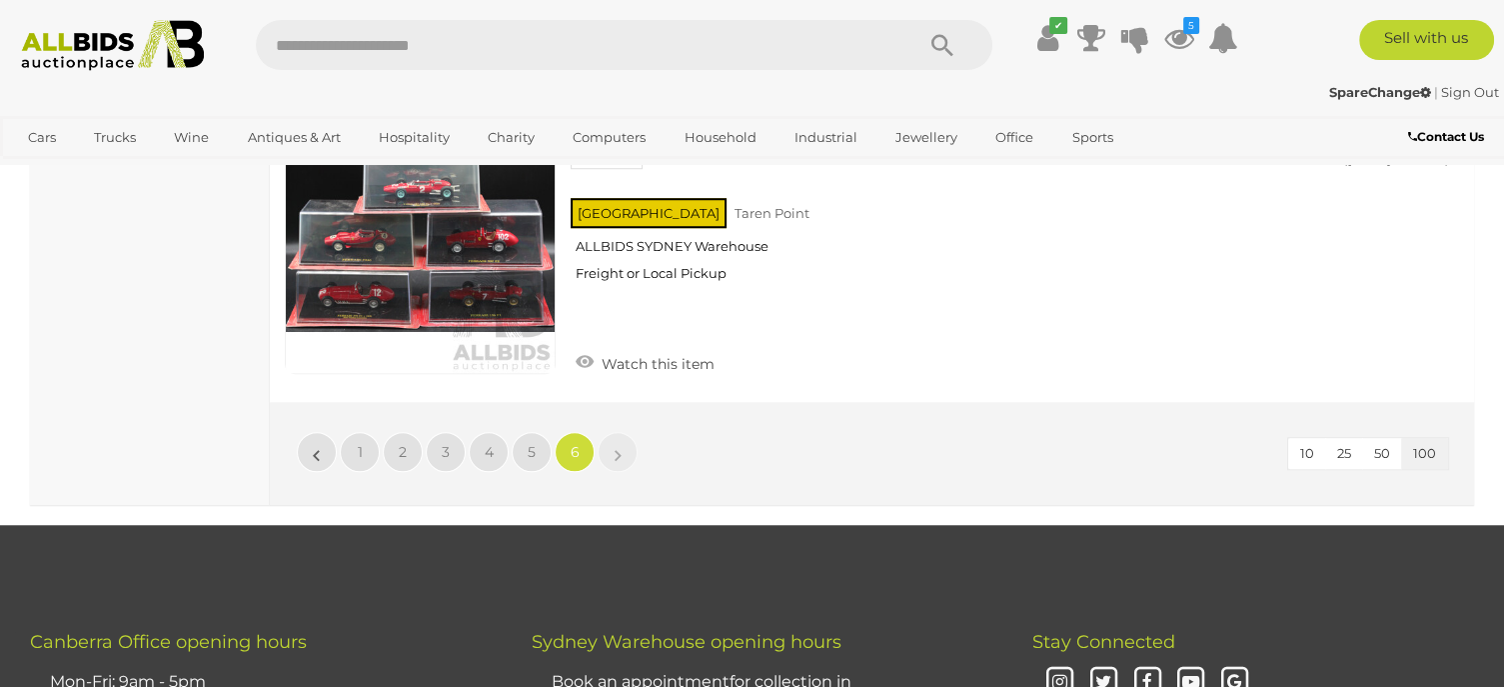
scroll to position [16551, 0]
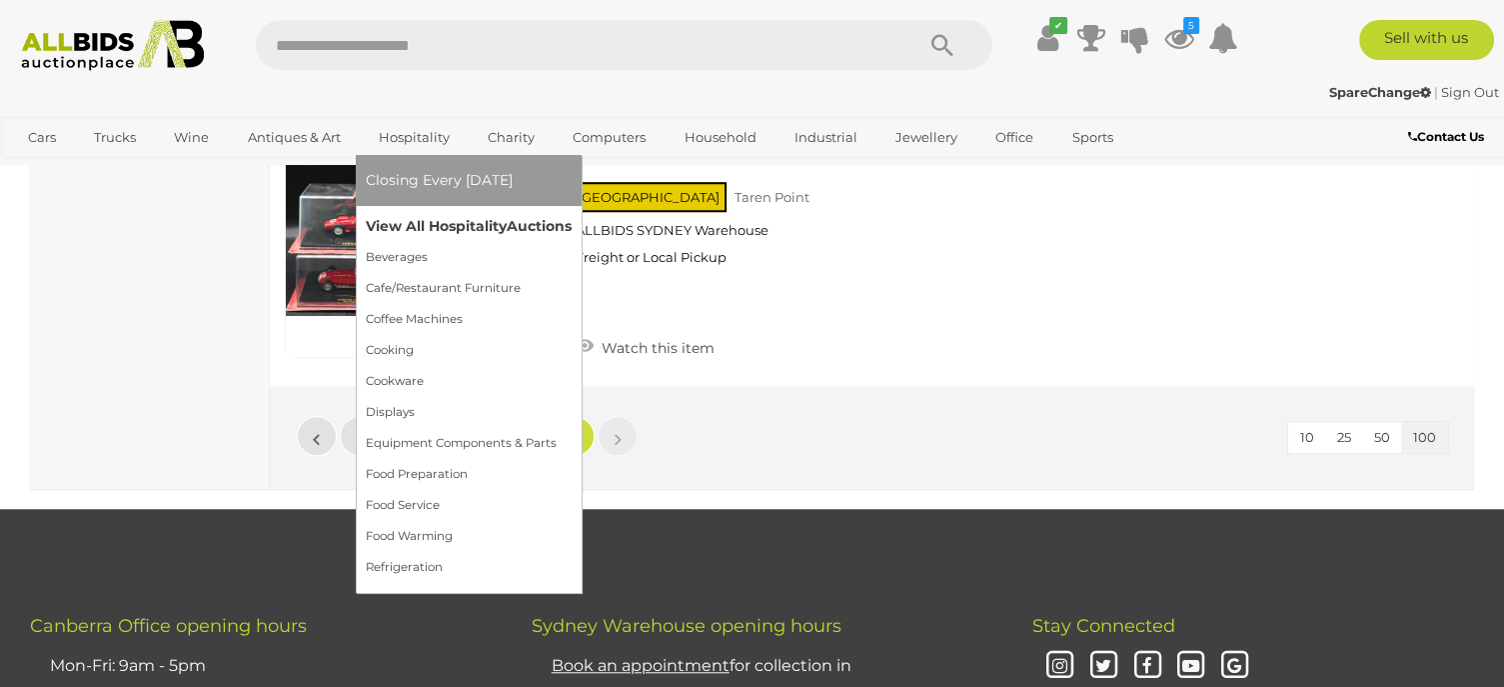
click at [407, 238] on link "View All Hospitality Auctions" at bounding box center [469, 226] width 206 height 31
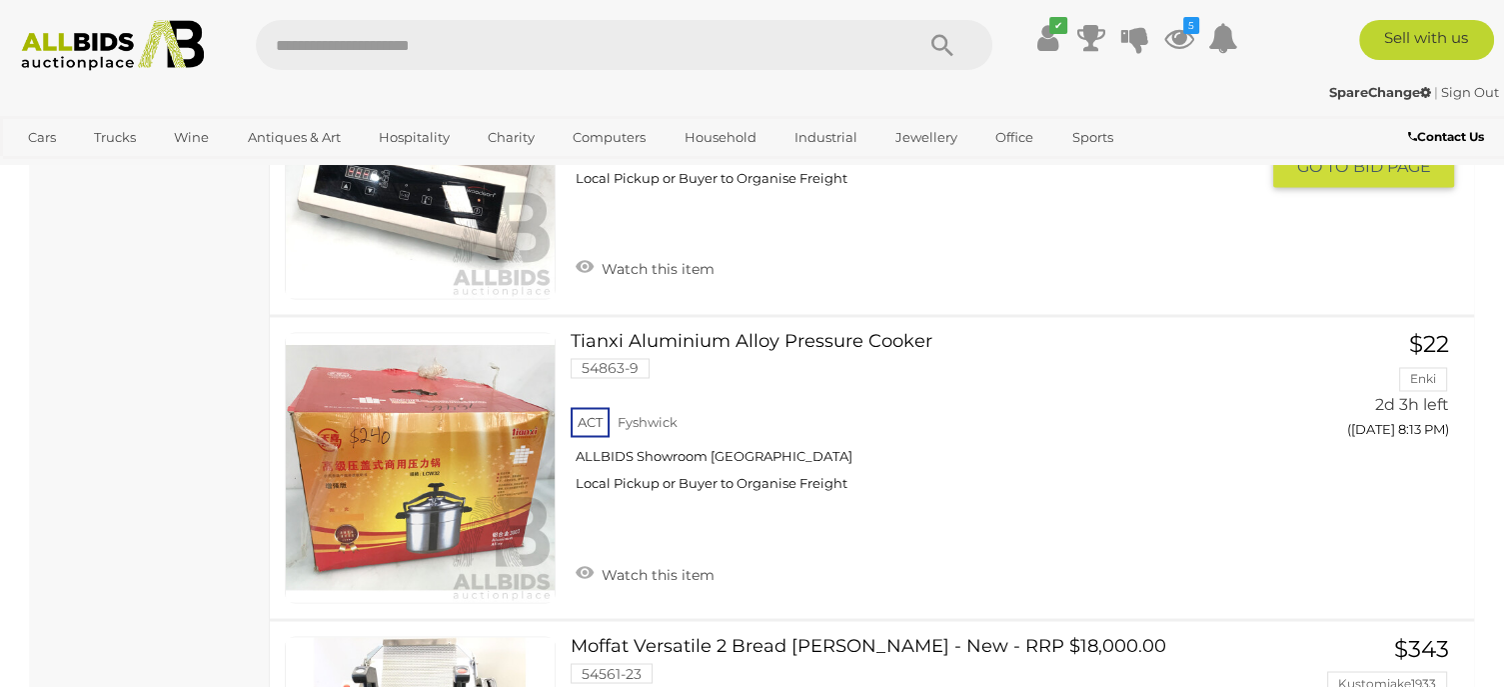
scroll to position [10812, 0]
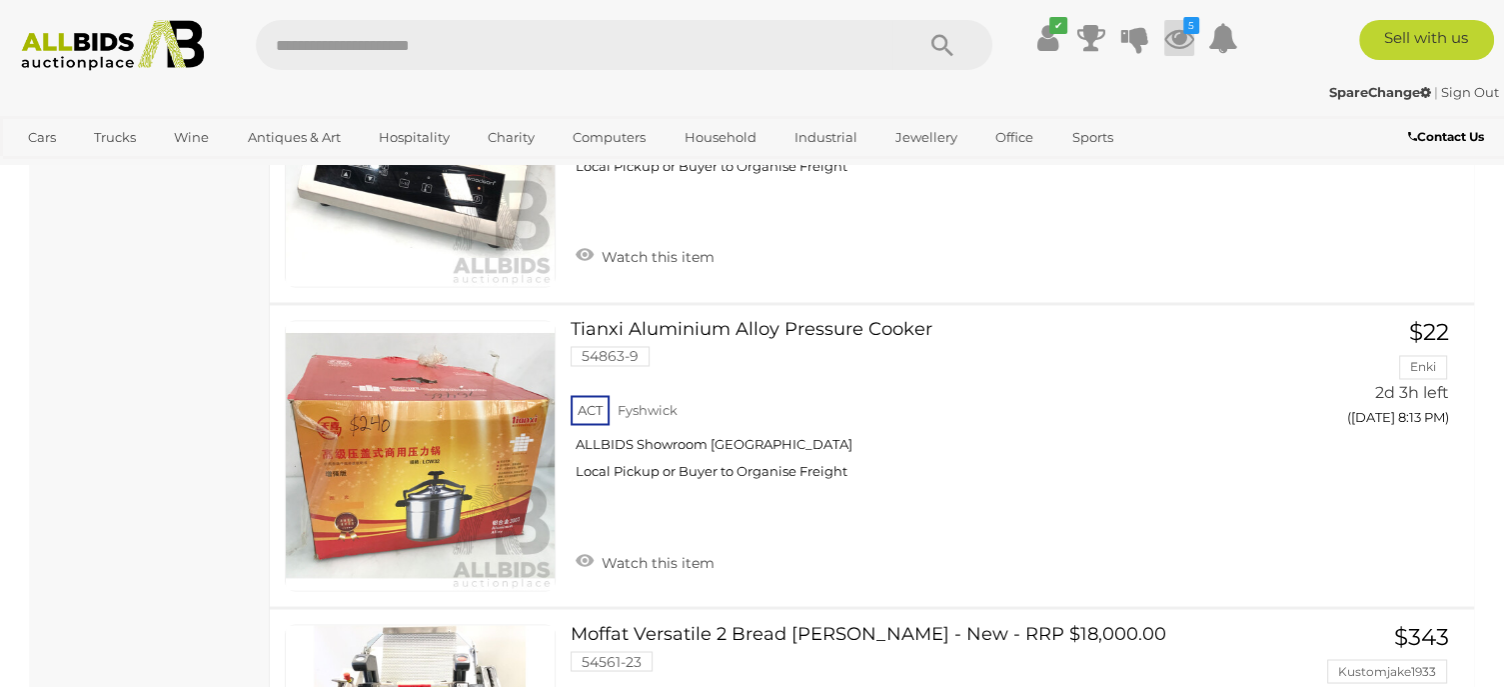
click at [1190, 31] on icon "5" at bounding box center [1191, 25] width 16 height 17
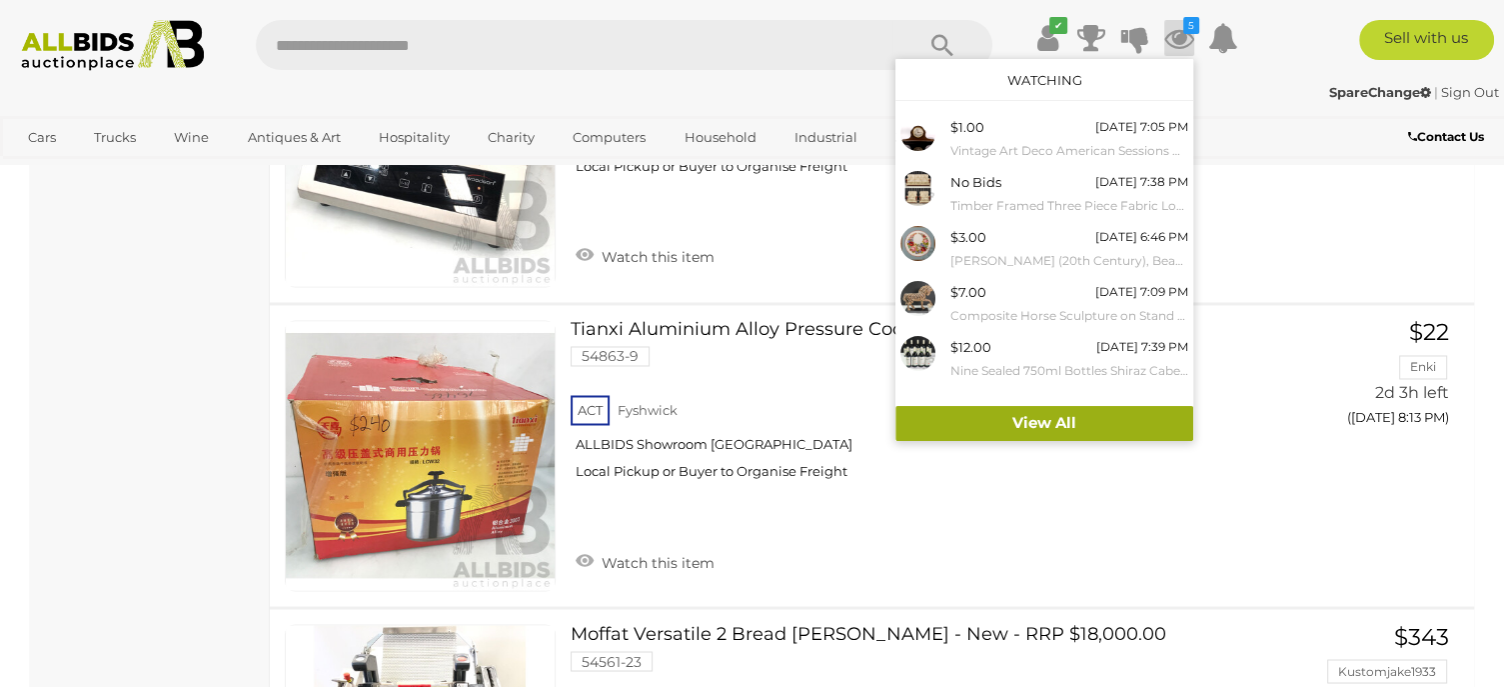
click at [1006, 427] on link "View All" at bounding box center [1044, 423] width 298 height 35
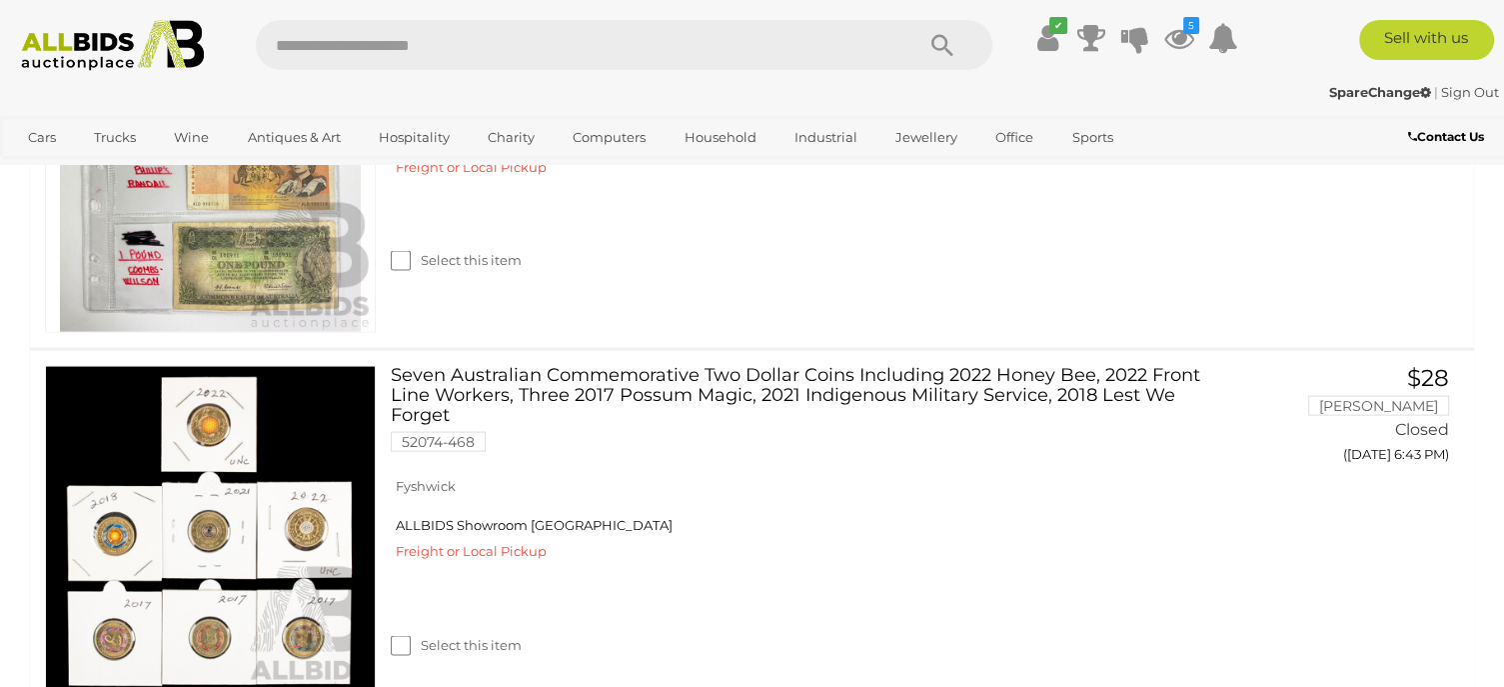
scroll to position [4001, 0]
